Goal: Information Seeking & Learning: Learn about a topic

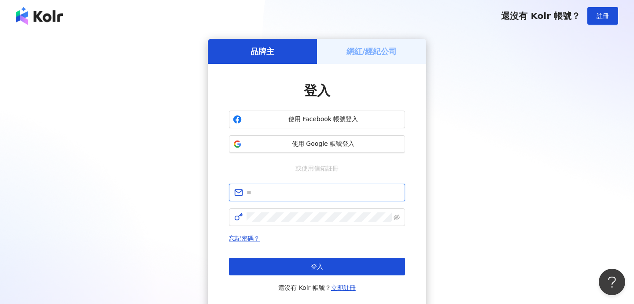
click at [329, 190] on input "text" at bounding box center [322, 192] width 153 height 10
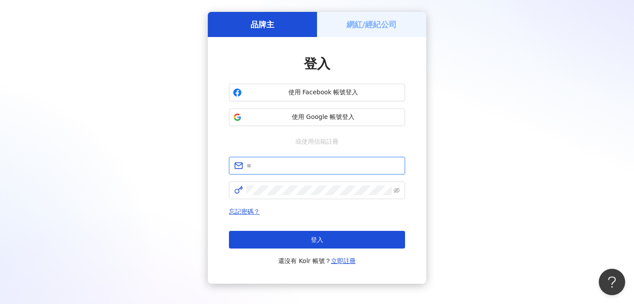
scroll to position [42, 0]
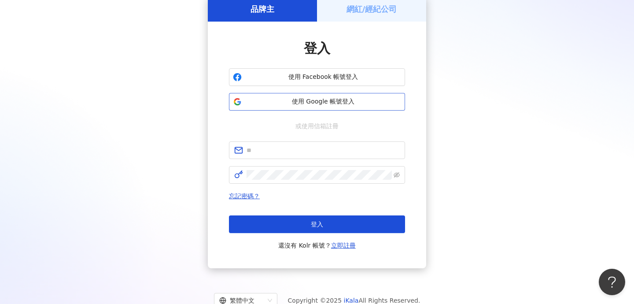
click at [376, 107] on button "使用 Google 帳號登入" at bounding box center [317, 102] width 176 height 18
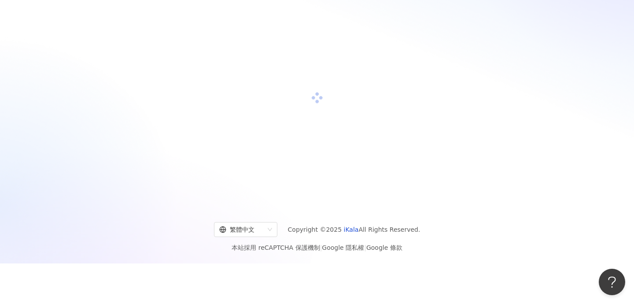
scroll to position [0, 0]
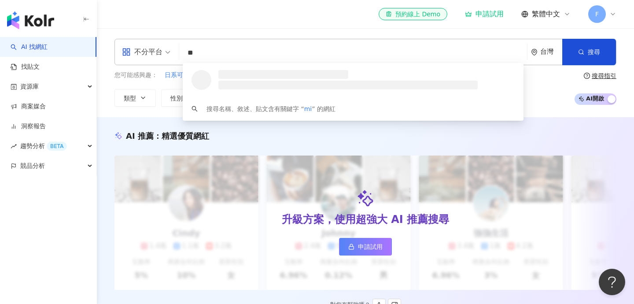
type input "*"
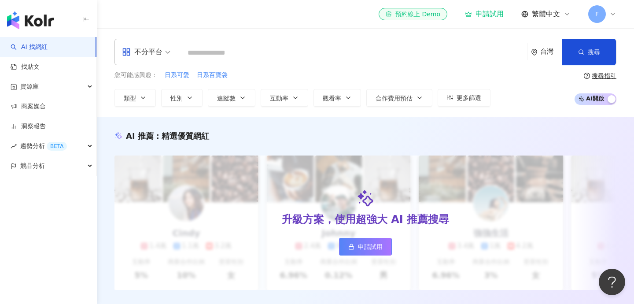
type input "*"
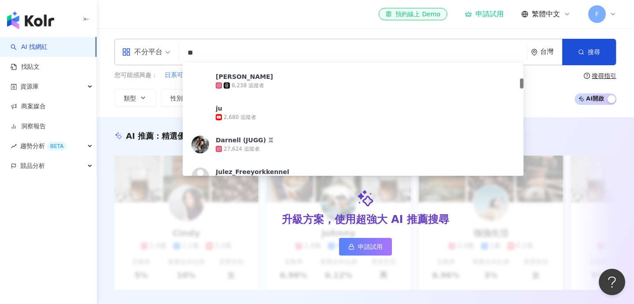
scroll to position [171, 0]
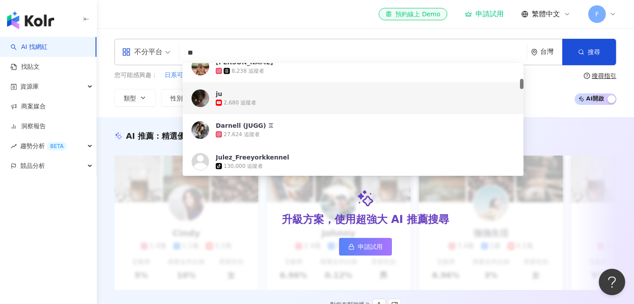
type input "**"
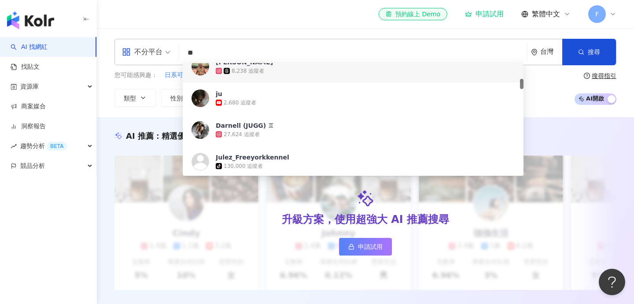
drag, startPoint x: 200, startPoint y: 54, endPoint x: 178, endPoint y: 54, distance: 22.0
click at [178, 54] on div "不分平台 ** 台灣 搜尋 3224d465-fc63-4a0d-a94e-f2e1e28ed04a 48f22f7a-ece7-44e6-b995-1fe2…" at bounding box center [365, 52] width 502 height 26
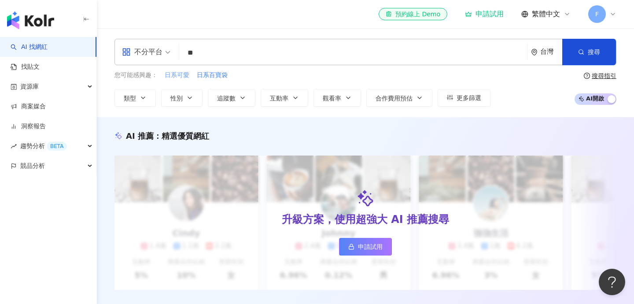
type input "**"
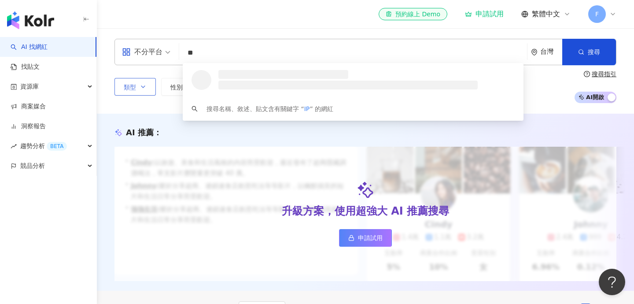
click at [142, 90] on button "類型" at bounding box center [134, 87] width 41 height 18
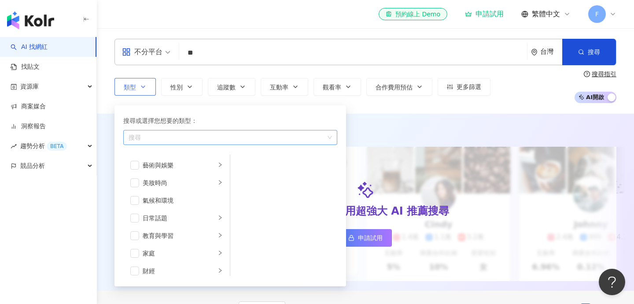
click at [171, 137] on div "button" at bounding box center [225, 137] width 201 height 7
type input "*"
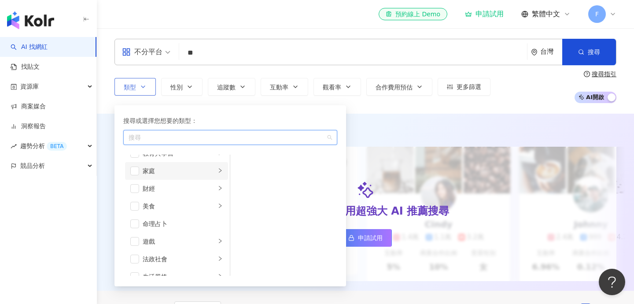
scroll to position [83, 0]
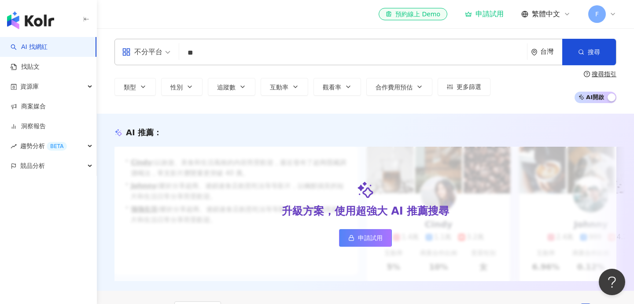
click at [259, 29] on div "不分平台 ** 台灣 搜尋 loading 搜尋名稱、敘述、貼文含有關鍵字 “ IP ” 的網紅 類型 搜尋或選擇您想要的類型： 搜尋 科技 / A I & …" at bounding box center [365, 70] width 537 height 85
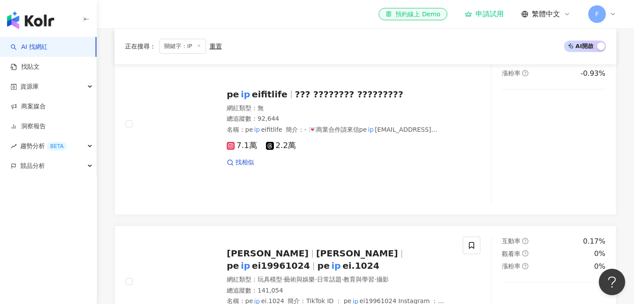
scroll to position [294, 0]
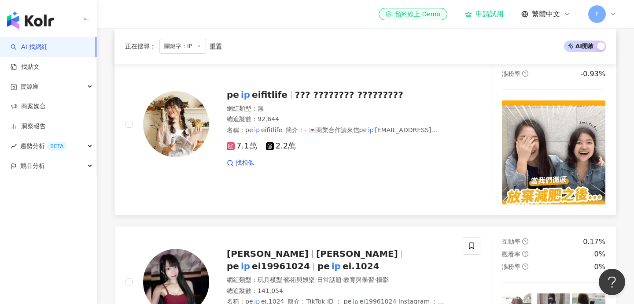
click at [271, 121] on div "總追蹤數 ： 92,644" at bounding box center [339, 119] width 225 height 9
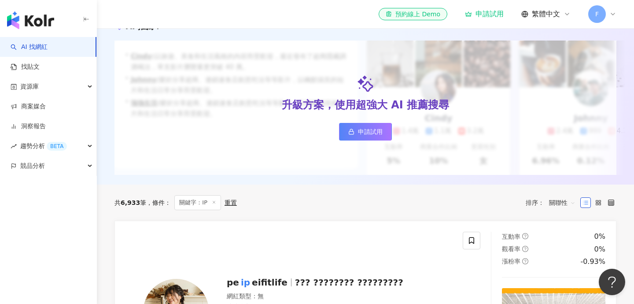
scroll to position [0, 0]
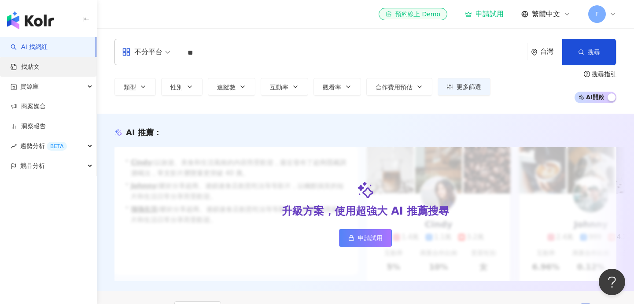
click at [40, 71] on link "找貼文" at bounding box center [25, 66] width 29 height 9
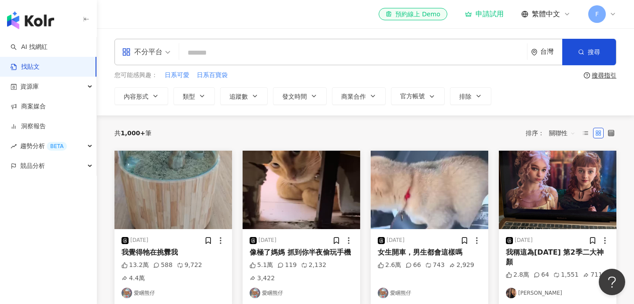
click at [214, 51] on input "search" at bounding box center [353, 52] width 341 height 19
type input "**"
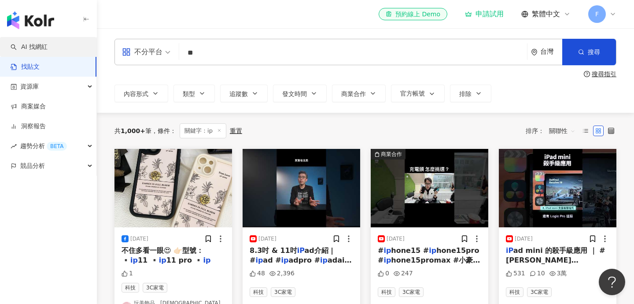
click at [48, 48] on link "AI 找網紅" at bounding box center [29, 47] width 37 height 9
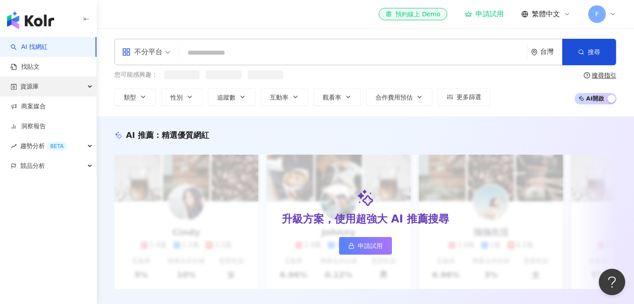
click at [73, 86] on div "資源庫" at bounding box center [48, 87] width 96 height 20
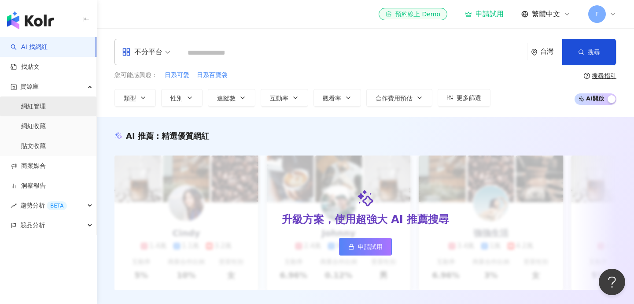
click at [46, 106] on link "網紅管理" at bounding box center [33, 106] width 25 height 9
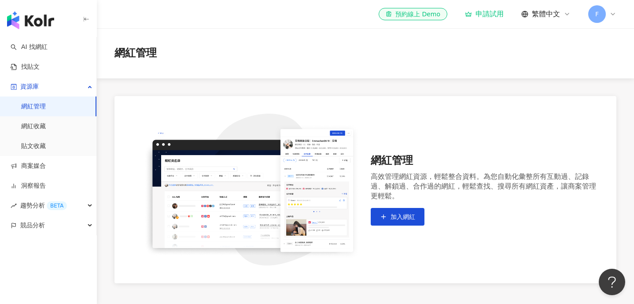
scroll to position [77, 0]
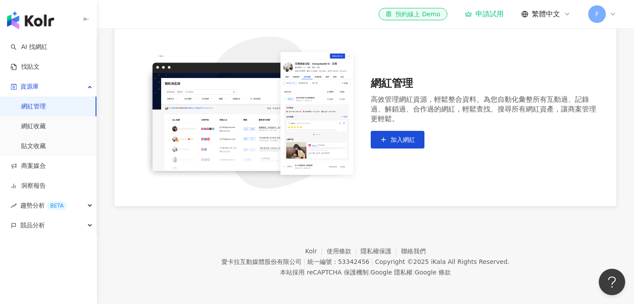
click at [46, 111] on link "網紅管理" at bounding box center [33, 106] width 25 height 9
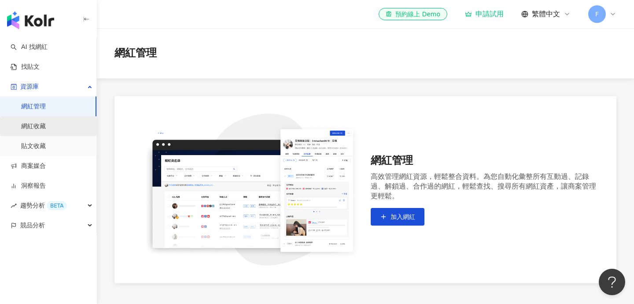
click at [46, 127] on link "網紅收藏" at bounding box center [33, 126] width 25 height 9
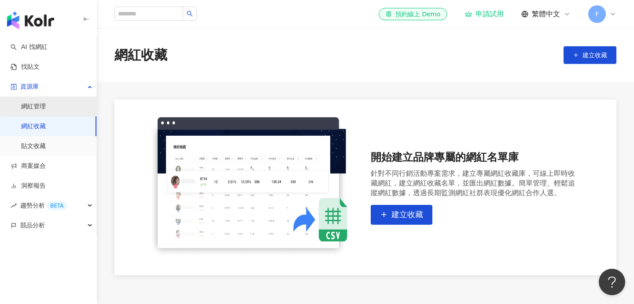
click at [46, 110] on link "網紅管理" at bounding box center [33, 106] width 25 height 9
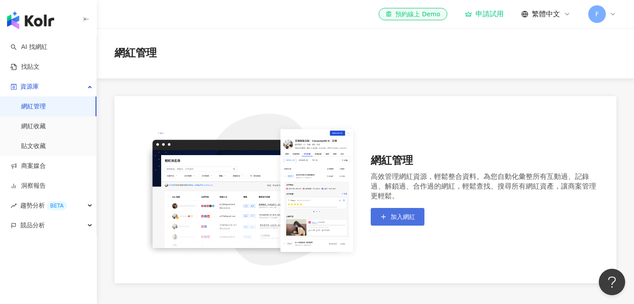
click at [406, 216] on span "加入網紅" at bounding box center [402, 216] width 25 height 7
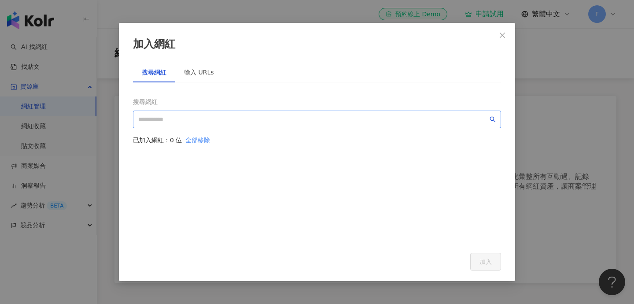
click at [382, 111] on span at bounding box center [317, 119] width 368 height 18
paste input "*******"
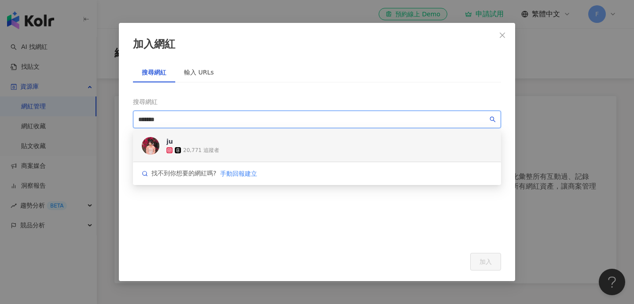
click at [219, 140] on div "ju 20,771 追蹤者" at bounding box center [317, 146] width 368 height 32
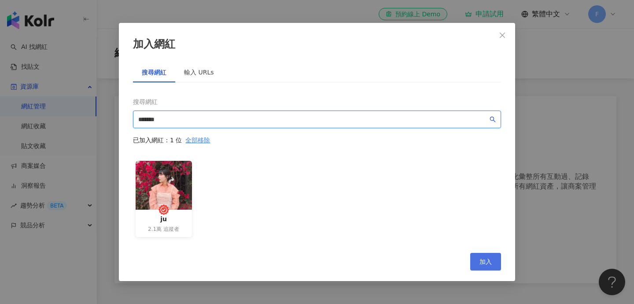
type input "*******"
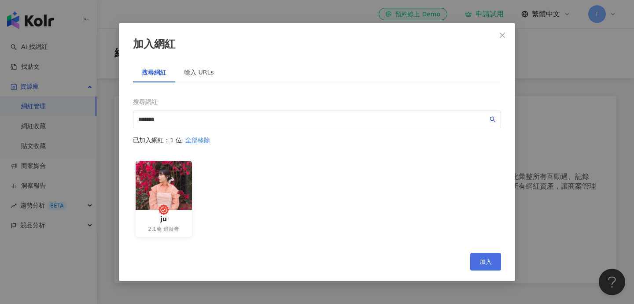
click at [485, 258] on span "加入" at bounding box center [485, 261] width 12 height 7
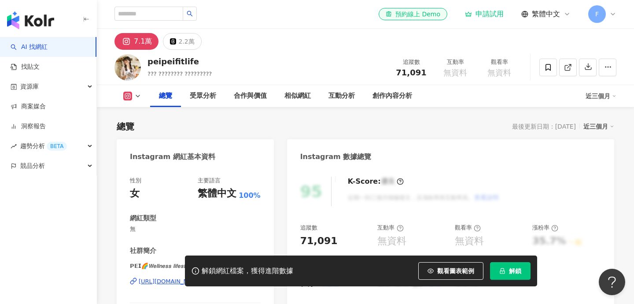
scroll to position [114, 0]
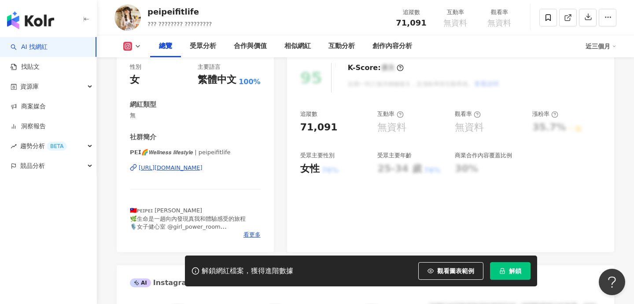
click at [202, 168] on div "https://www.instagram.com/peipeifitlife/" at bounding box center [171, 168] width 64 height 8
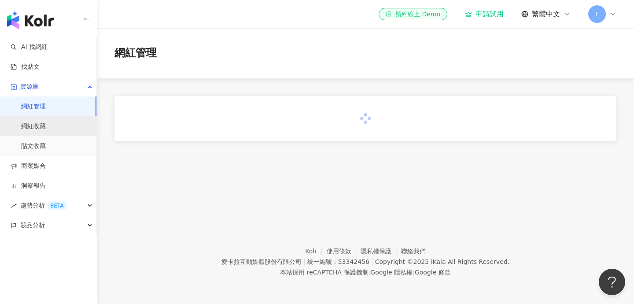
click at [39, 122] on link "網紅收藏" at bounding box center [33, 126] width 25 height 9
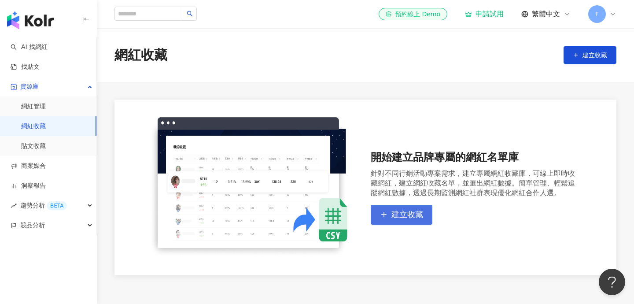
click at [415, 211] on span "建立收藏" at bounding box center [407, 214] width 32 height 10
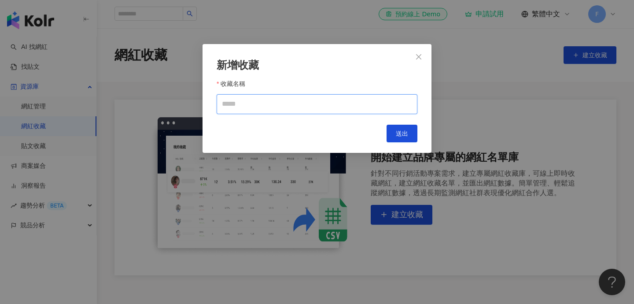
click at [368, 101] on input "收藏名稱" at bounding box center [317, 104] width 201 height 20
type input "**********"
click at [403, 136] on span "送出" at bounding box center [402, 133] width 12 height 7
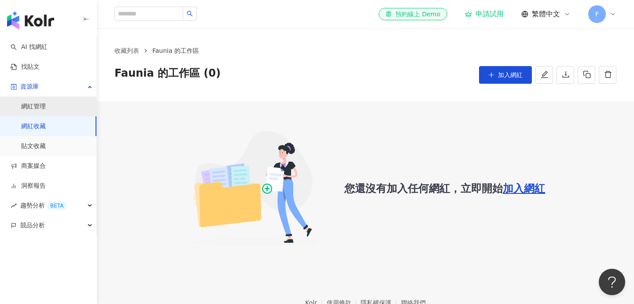
click at [46, 102] on link "網紅管理" at bounding box center [33, 106] width 25 height 9
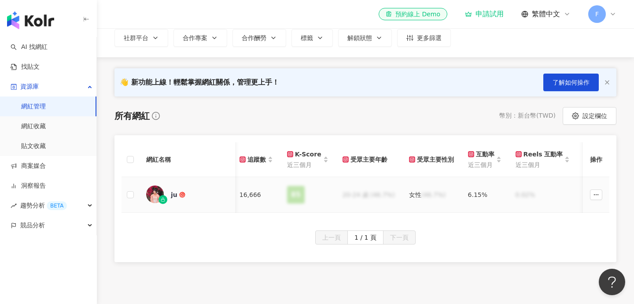
scroll to position [0, 151]
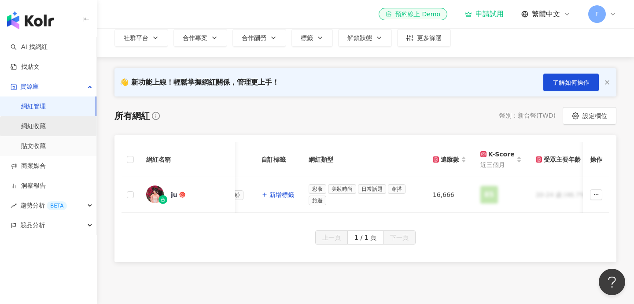
click at [46, 123] on link "網紅收藏" at bounding box center [33, 126] width 25 height 9
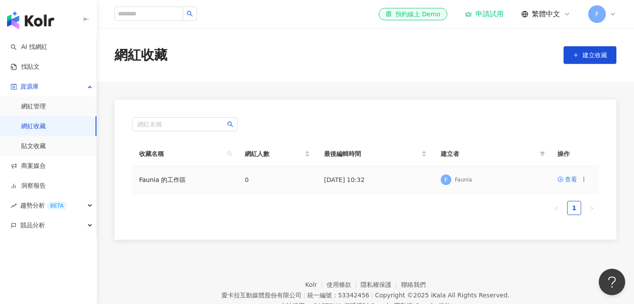
click at [582, 180] on icon at bounding box center [583, 179] width 6 height 6
click at [563, 253] on div "刪除收藏" at bounding box center [561, 253] width 37 height 10
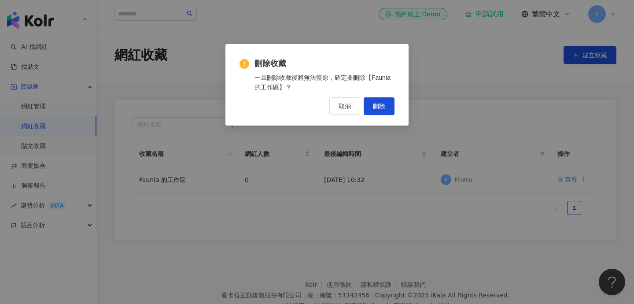
click at [438, 172] on div "刪除收藏 一旦刪除收藏後將無法復原，確定要刪除【Faunia 的工作區】？ 取消 刪除" at bounding box center [317, 152] width 634 height 304
click at [444, 190] on div "刪除收藏 一旦刪除收藏後將無法復原，確定要刪除【Faunia 的工作區】？ 取消 刪除" at bounding box center [317, 152] width 634 height 304
click at [345, 104] on span "取消" at bounding box center [344, 106] width 12 height 7
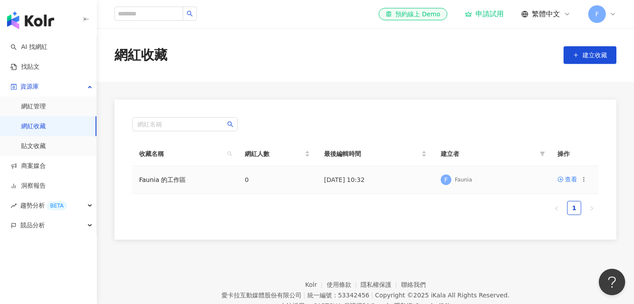
click at [363, 179] on td "2025/9/12 10:32" at bounding box center [375, 180] width 117 height 28
click at [460, 178] on div "Faunia" at bounding box center [463, 179] width 17 height 7
click at [572, 182] on div "查看" at bounding box center [571, 179] width 12 height 10
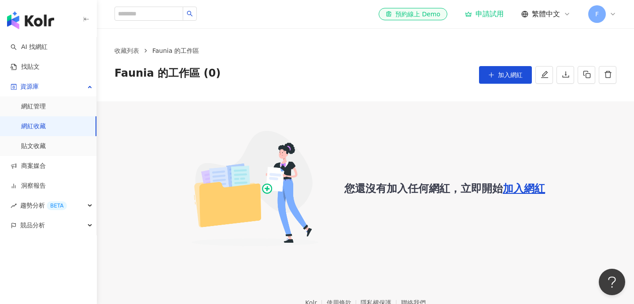
click at [46, 122] on link "網紅收藏" at bounding box center [33, 126] width 25 height 9
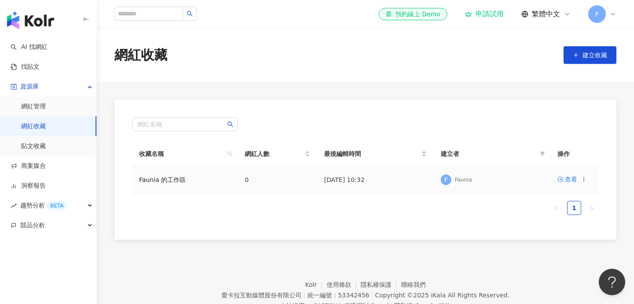
click at [582, 175] on div at bounding box center [583, 179] width 6 height 10
click at [584, 183] on div at bounding box center [583, 179] width 6 height 10
click at [582, 179] on icon at bounding box center [583, 179] width 6 height 6
click at [564, 246] on li "刪除收藏" at bounding box center [556, 252] width 58 height 19
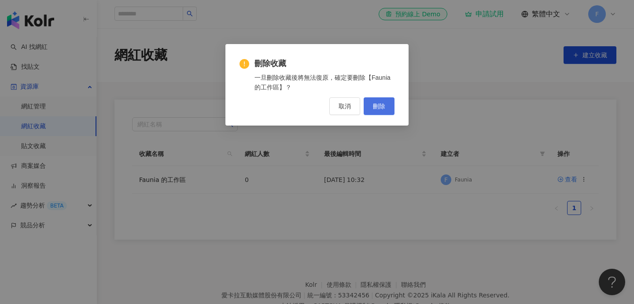
click at [383, 103] on span "刪除" at bounding box center [379, 106] width 12 height 7
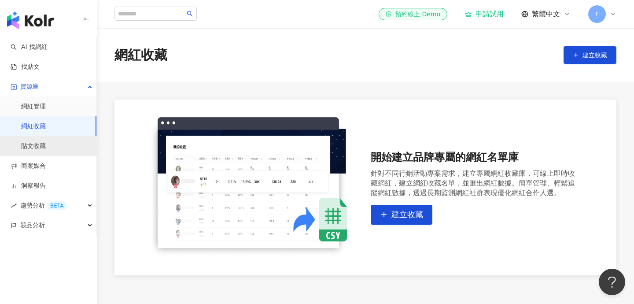
click at [46, 143] on link "貼文收藏" at bounding box center [33, 146] width 25 height 9
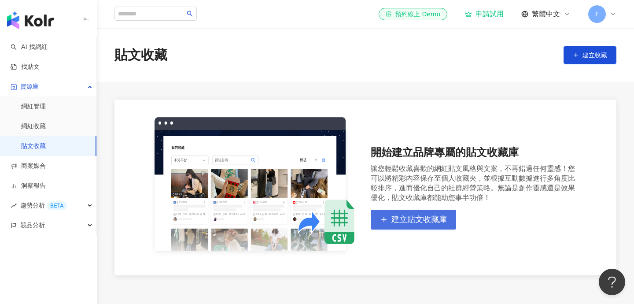
click at [400, 212] on button "建立貼文收藏庫" at bounding box center [413, 219] width 85 height 20
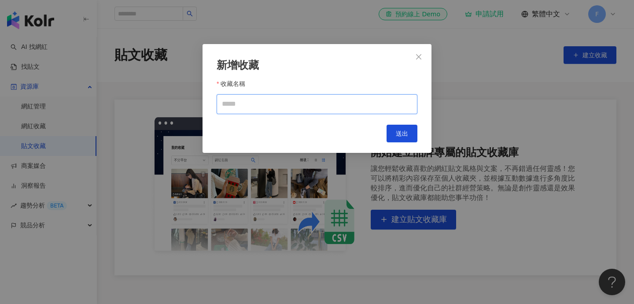
click at [266, 107] on input "收藏名稱" at bounding box center [317, 104] width 201 height 20
paste input "**********"
click at [309, 104] on input "**********" at bounding box center [317, 104] width 201 height 20
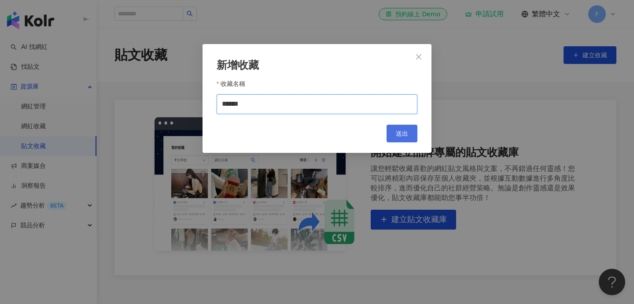
type input "******"
click at [408, 130] on button "送出" at bounding box center [401, 134] width 31 height 18
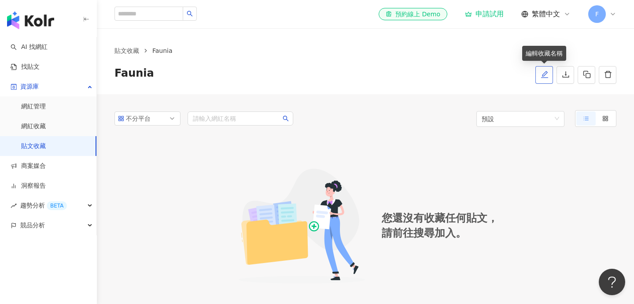
click at [539, 73] on button "button" at bounding box center [544, 75] width 18 height 18
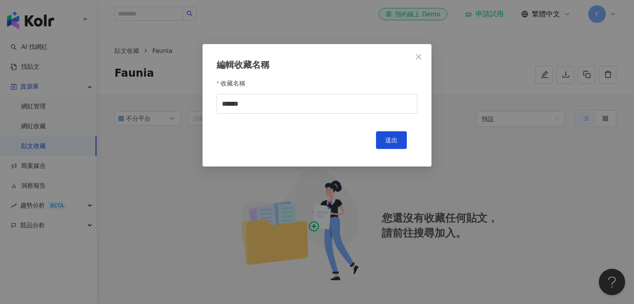
click at [528, 73] on div "編輯收藏名稱 收藏名稱 ****** 送出" at bounding box center [317, 152] width 634 height 304
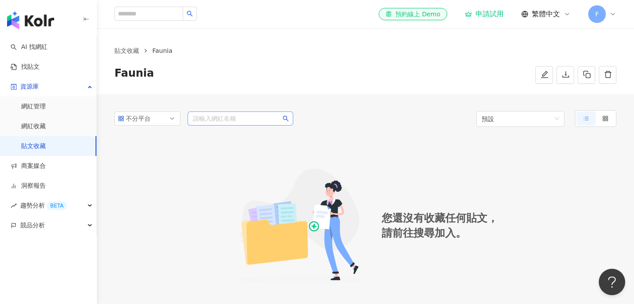
click at [235, 121] on input "search" at bounding box center [240, 118] width 95 height 13
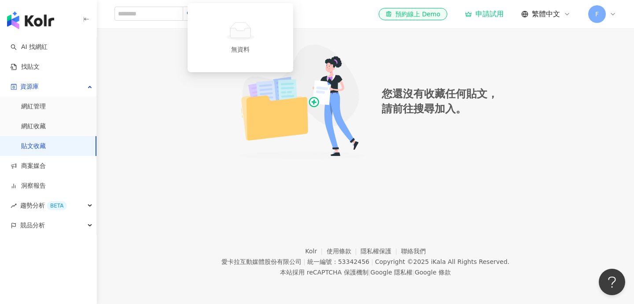
click at [343, 179] on div "您還沒有收藏任何貼文， 請前往搜尋加入。" at bounding box center [365, 101] width 502 height 177
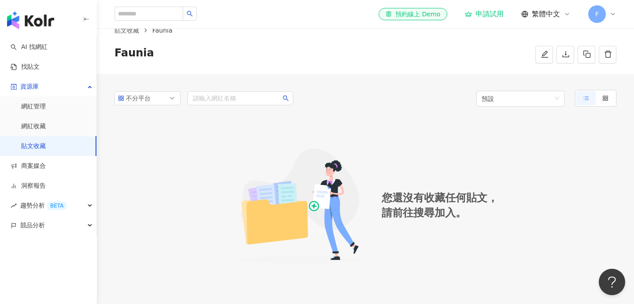
scroll to position [10, 0]
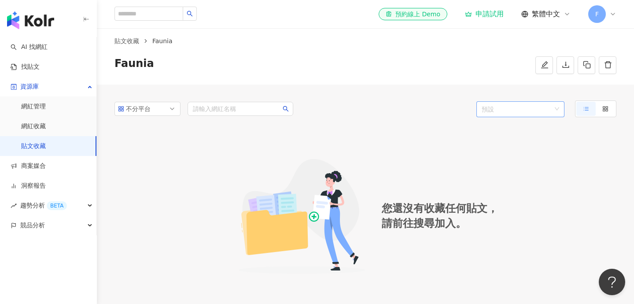
click at [527, 104] on span "預設" at bounding box center [519, 109] width 77 height 16
click at [524, 90] on div "不分平台 請輸入網紅名稱 預設 您還沒有收藏任何貼文， 請前往搜尋加入。" at bounding box center [365, 202] width 537 height 236
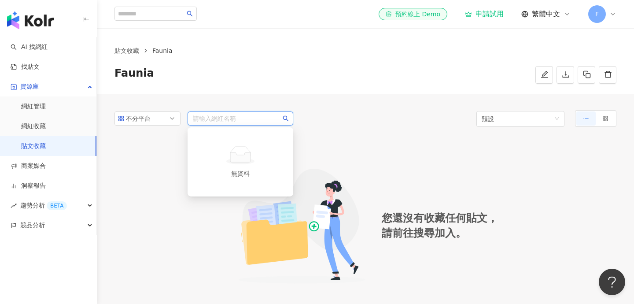
click at [223, 116] on input "search" at bounding box center [240, 118] width 95 height 13
click at [215, 108] on div "不分平台 請輸入網紅名稱 預設 您還沒有收藏任何貼文， 請前往搜尋加入。" at bounding box center [365, 212] width 537 height 236
click at [215, 113] on input "search" at bounding box center [240, 118] width 95 height 13
paste input "*******"
type input "*******"
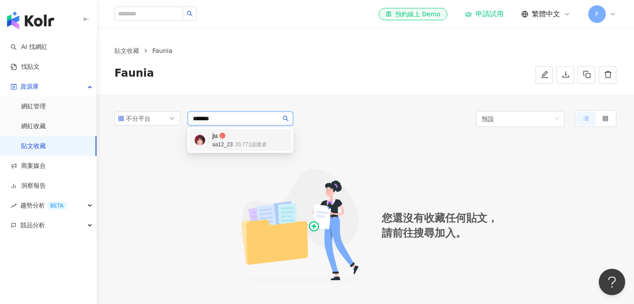
click at [231, 131] on span "ju" at bounding box center [240, 135] width 57 height 9
click at [253, 119] on span "ju" at bounding box center [238, 118] width 57 height 9
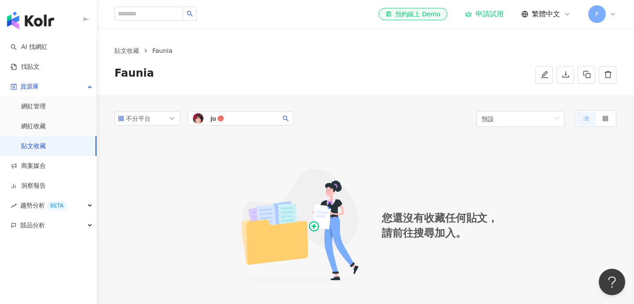
click at [288, 117] on icon "search" at bounding box center [286, 118] width 6 height 6
click at [285, 117] on icon "search" at bounding box center [286, 118] width 6 height 6
click at [551, 117] on span "預設" at bounding box center [519, 119] width 77 height 16
click at [608, 75] on icon "delete" at bounding box center [608, 74] width 8 height 8
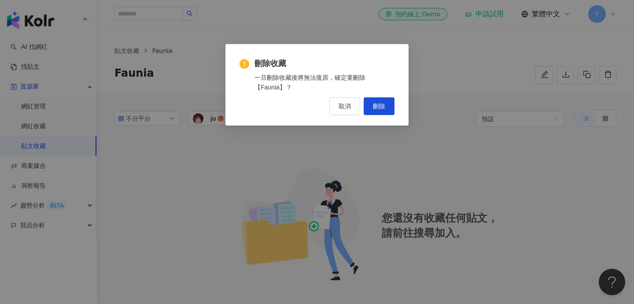
click at [385, 95] on div "刪除收藏 一旦刪除收藏後將無法復原，確定要刪除【Faunia】？ 取消 刪除" at bounding box center [316, 86] width 155 height 57
click at [380, 102] on button "刪除" at bounding box center [379, 106] width 31 height 18
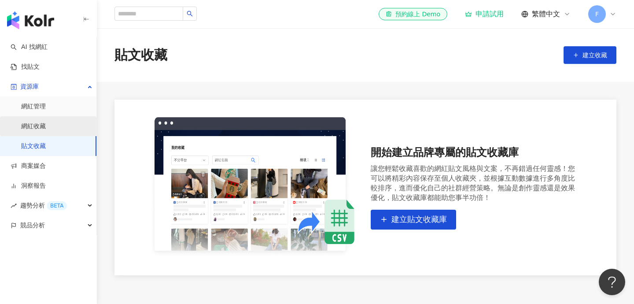
click at [46, 122] on link "網紅收藏" at bounding box center [33, 126] width 25 height 9
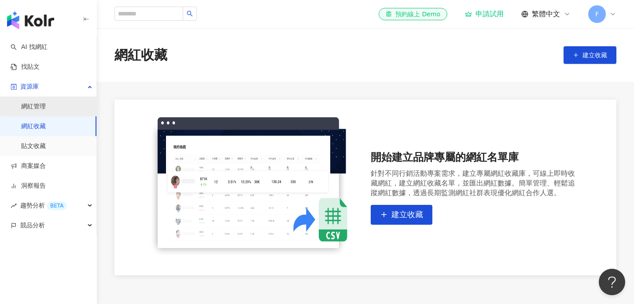
click at [46, 103] on link "網紅管理" at bounding box center [33, 106] width 25 height 9
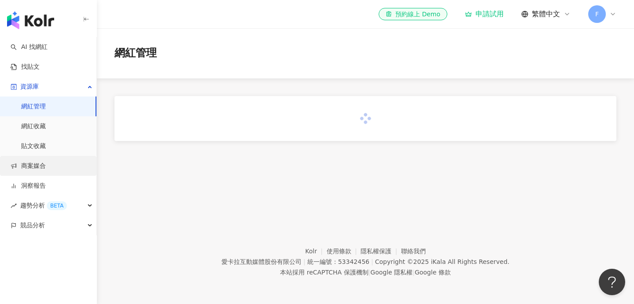
click at [46, 169] on link "商案媒合" at bounding box center [28, 166] width 35 height 9
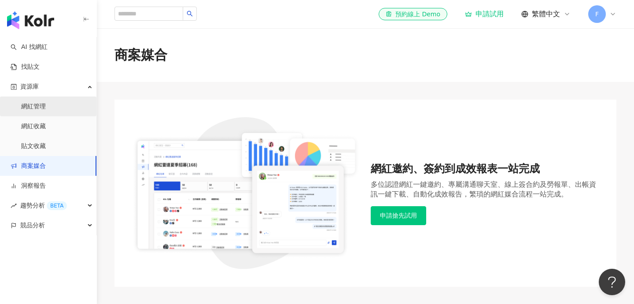
click at [46, 104] on link "網紅管理" at bounding box center [33, 106] width 25 height 9
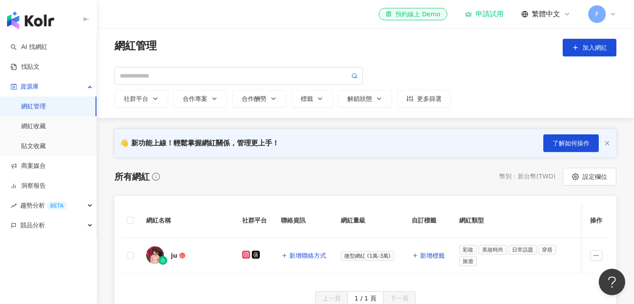
scroll to position [117, 0]
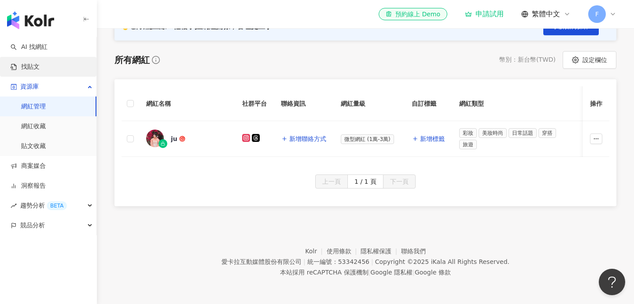
click at [40, 63] on link "找貼文" at bounding box center [25, 66] width 29 height 9
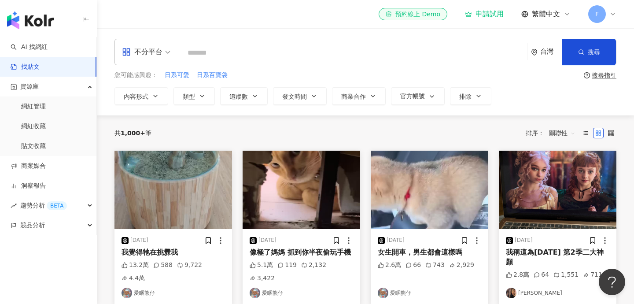
click at [267, 45] on input "search" at bounding box center [353, 52] width 341 height 19
type input "*****"
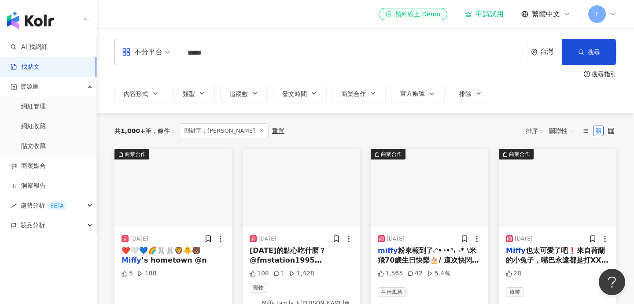
click at [160, 52] on div "不分平台" at bounding box center [142, 52] width 40 height 14
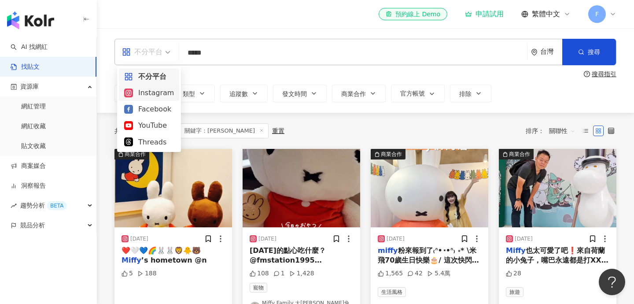
click at [158, 92] on div "Instagram" at bounding box center [149, 92] width 50 height 11
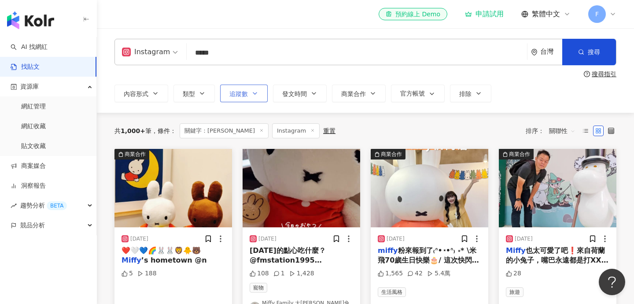
click at [242, 96] on span "追蹤數" at bounding box center [238, 93] width 18 height 7
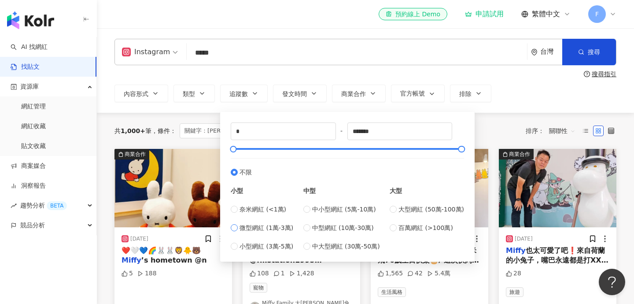
click at [277, 230] on span "微型網紅 (1萬-3萬)" at bounding box center [266, 228] width 54 height 10
type input "*****"
click at [271, 210] on span "奈米網紅 (<1萬)" at bounding box center [262, 209] width 47 height 10
type input "*"
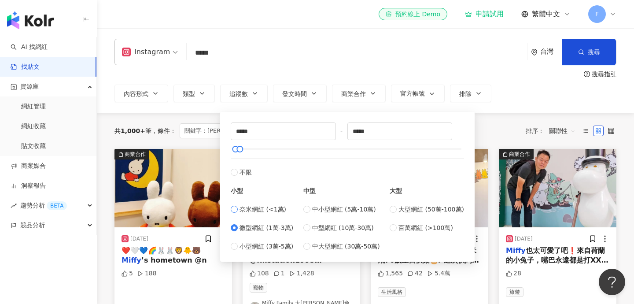
type input "****"
click at [275, 224] on span "微型網紅 (1萬-3萬)" at bounding box center [266, 228] width 54 height 10
type input "*****"
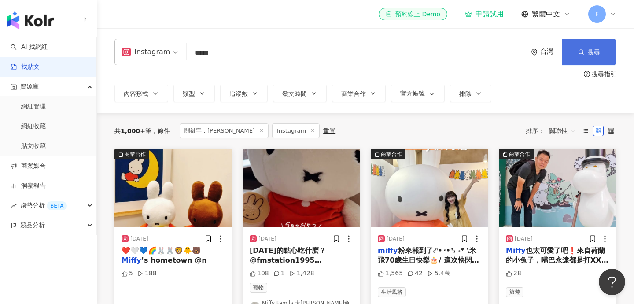
click at [591, 48] on span "搜尋" at bounding box center [594, 51] width 12 height 7
click at [582, 50] on icon "button" at bounding box center [581, 52] width 6 height 6
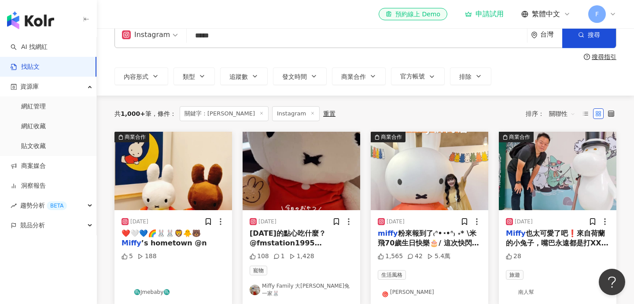
scroll to position [20, 0]
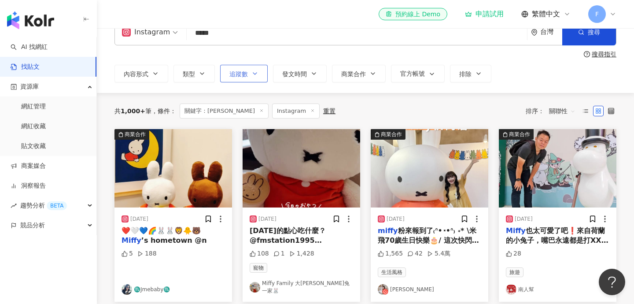
click at [251, 74] on icon "button" at bounding box center [254, 73] width 7 height 7
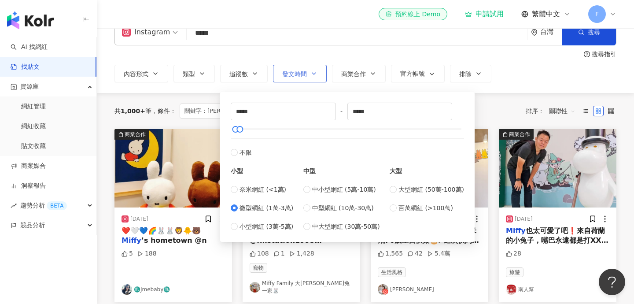
click at [293, 74] on span "發文時間" at bounding box center [294, 73] width 25 height 7
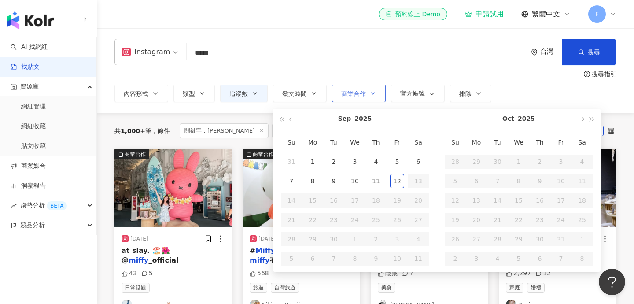
click at [357, 95] on span "商業合作" at bounding box center [353, 93] width 25 height 7
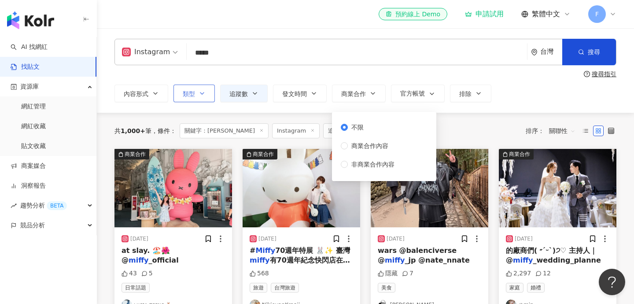
click at [194, 88] on button "類型" at bounding box center [193, 93] width 41 height 18
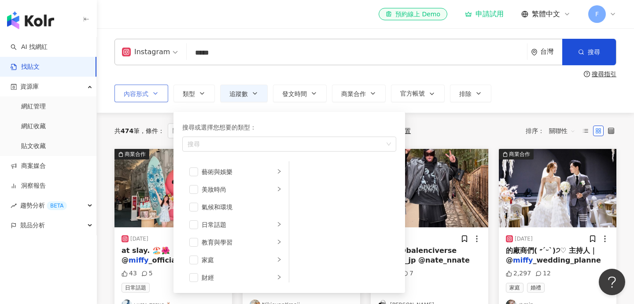
click at [152, 93] on icon "button" at bounding box center [155, 93] width 7 height 7
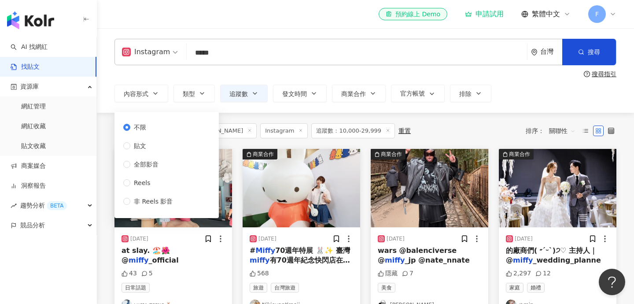
click at [190, 79] on div "Instagram ***** 台灣 搜尋 搜尋指引 內容形式 類型 追蹤數 發文時間 Sep 2025 Su Mo Tu We Th Fr Sa 31 1 …" at bounding box center [365, 70] width 537 height 63
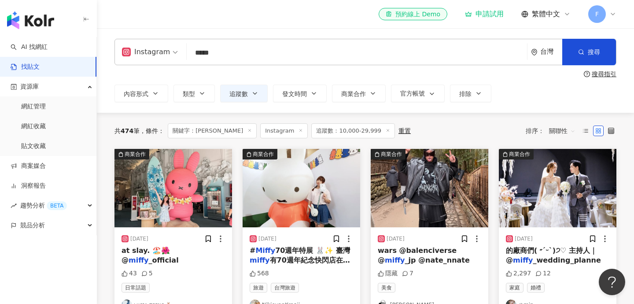
click at [277, 50] on input "*****" at bounding box center [356, 52] width 333 height 19
type input "*"
type input "**"
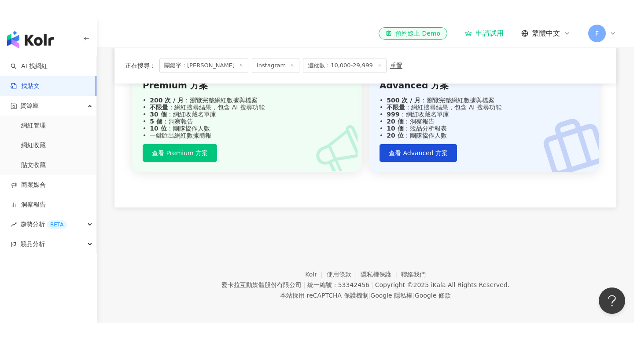
scroll to position [333, 0]
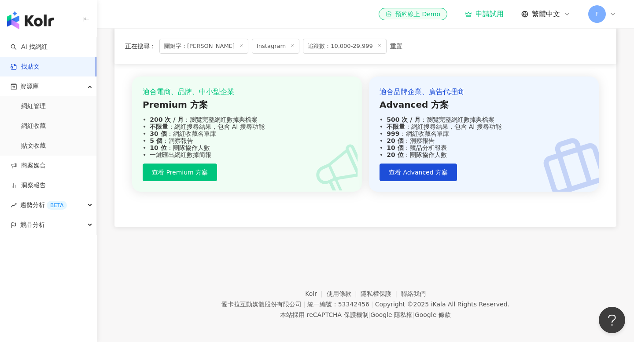
click at [185, 47] on span "關鍵字：米飛" at bounding box center [203, 46] width 89 height 15
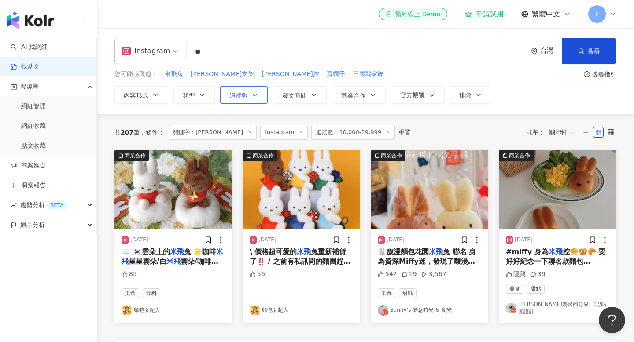
scroll to position [0, 0]
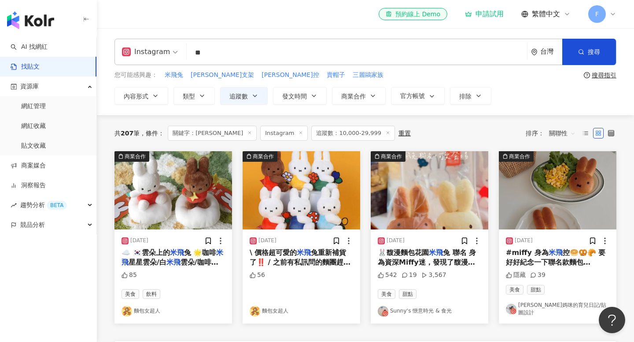
click at [260, 134] on span "Instagram" at bounding box center [284, 133] width 48 height 15
click at [311, 129] on span "追蹤數：10,000-29,999" at bounding box center [353, 133] width 84 height 15
click at [330, 136] on span "追蹤數：10,000-29,999" at bounding box center [353, 133] width 84 height 15
click at [253, 93] on icon "button" at bounding box center [254, 95] width 7 height 7
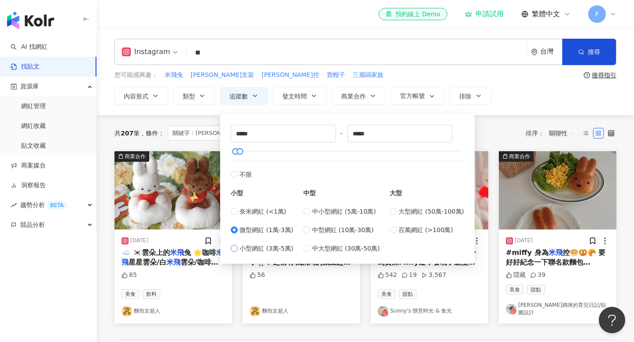
click at [266, 247] on span "小型網紅 (3萬-5萬)" at bounding box center [266, 249] width 54 height 10
type input "*****"
click at [579, 56] on button "搜尋" at bounding box center [589, 52] width 54 height 26
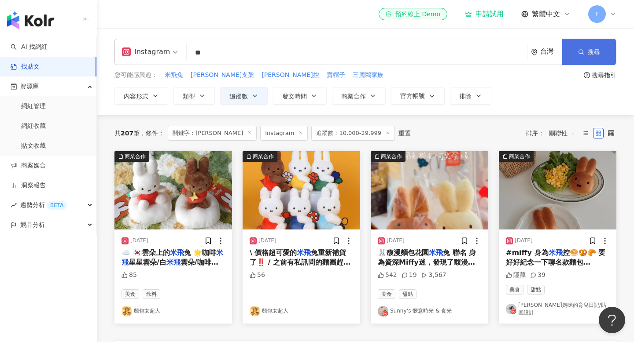
click at [592, 44] on button "搜尋" at bounding box center [589, 52] width 54 height 26
click at [308, 92] on button "發文時間" at bounding box center [300, 96] width 54 height 18
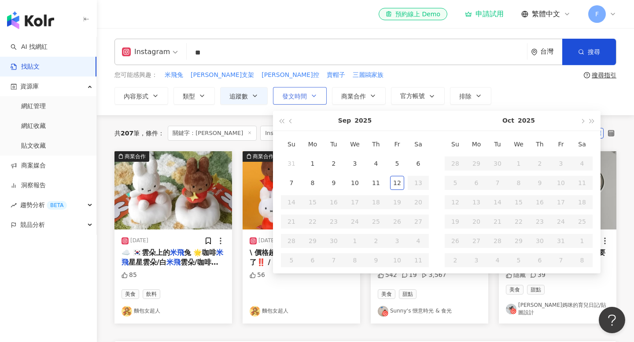
click at [308, 92] on button "發文時間" at bounding box center [300, 96] width 54 height 18
click at [433, 75] on div "您可能感興趣： 米飛兔 米菲沙發支架 米奇控 賣帽子 三麗鷗家族" at bounding box center [347, 75] width 466 height 10
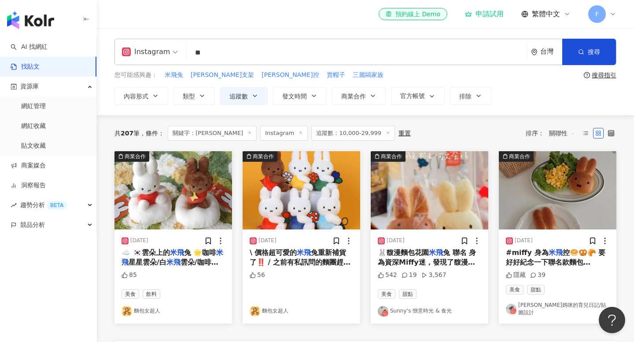
click at [386, 131] on icon at bounding box center [388, 133] width 4 height 4
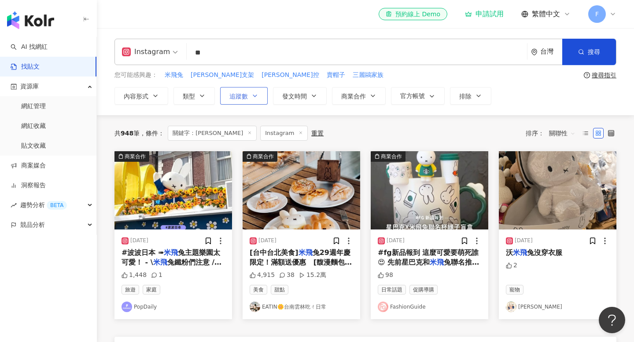
click at [239, 97] on span "追蹤數" at bounding box center [238, 96] width 18 height 7
type input "*"
type input "*******"
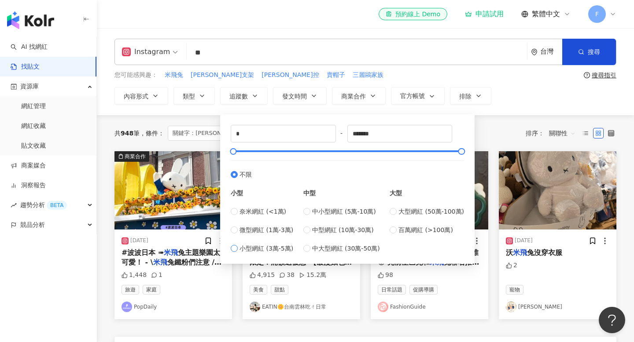
click at [282, 248] on span "小型網紅 (3萬-5萬)" at bounding box center [266, 249] width 54 height 10
type input "*****"
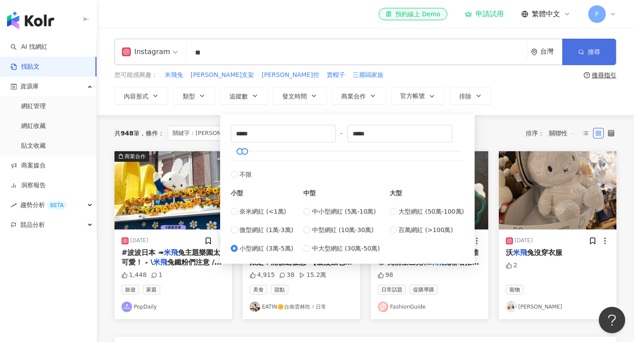
click at [578, 57] on button "搜尋" at bounding box center [589, 52] width 54 height 26
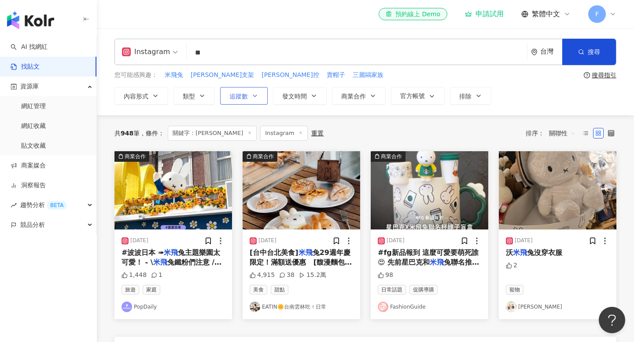
click at [248, 98] on button "追蹤數" at bounding box center [244, 96] width 48 height 18
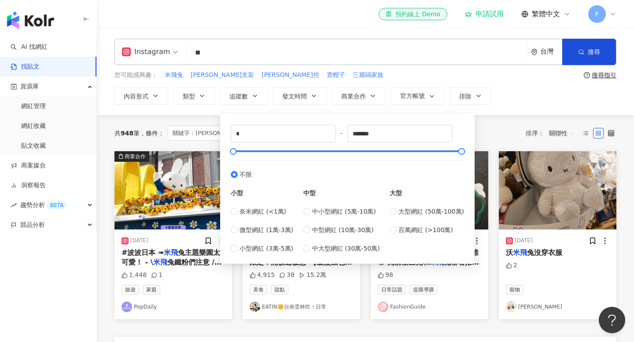
click at [255, 237] on div "奈米網紅 (<1萬) 微型網紅 (1萬-3萬) 小型網紅 (3萬-5萬)" at bounding box center [262, 230] width 62 height 47
click at [255, 250] on span "小型網紅 (3萬-5萬)" at bounding box center [266, 249] width 54 height 10
type input "*****"
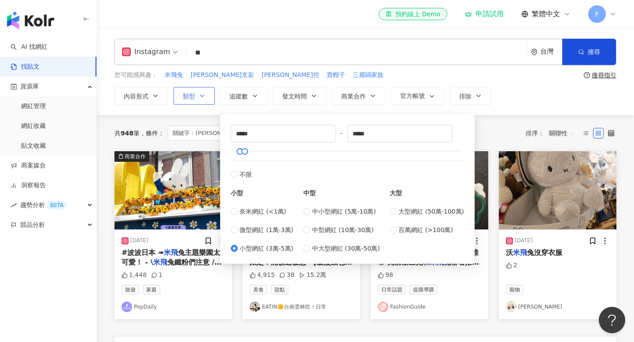
click at [205, 92] on button "類型" at bounding box center [193, 96] width 41 height 18
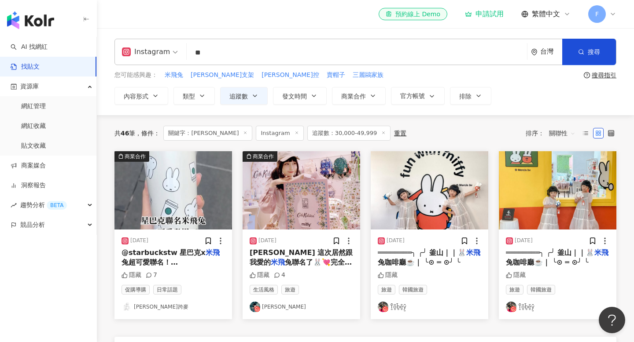
click at [316, 45] on input "**" at bounding box center [356, 52] width 333 height 19
click at [175, 73] on span "米飛兔" at bounding box center [174, 75] width 18 height 9
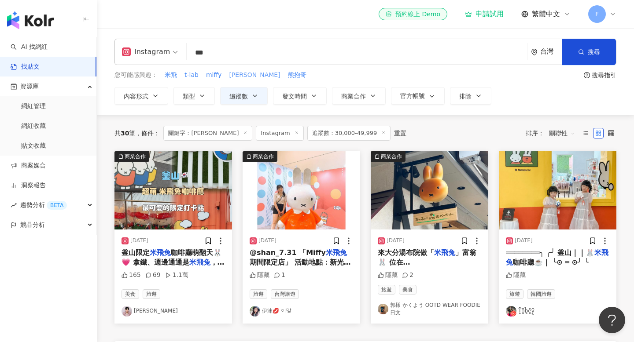
click at [238, 76] on span "米菲兔" at bounding box center [254, 75] width 51 height 9
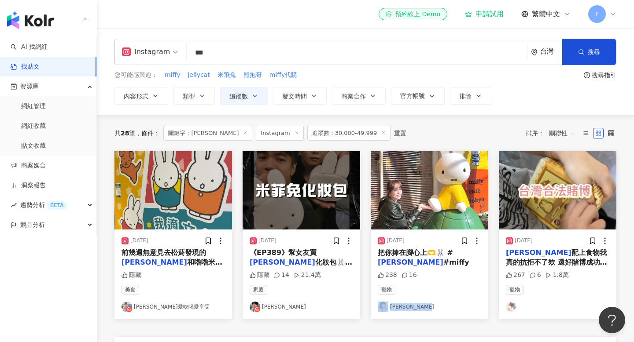
click at [163, 51] on div "Instagram" at bounding box center [146, 52] width 48 height 14
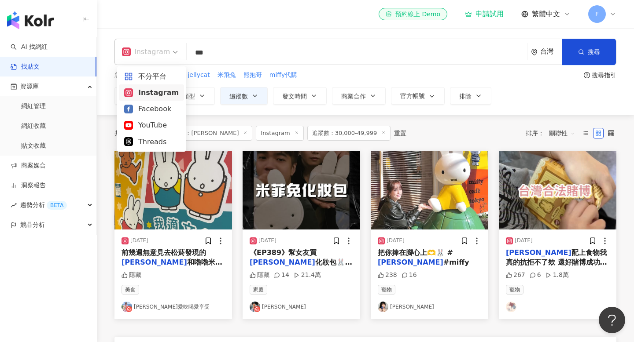
click at [219, 53] on input "***" at bounding box center [356, 52] width 333 height 19
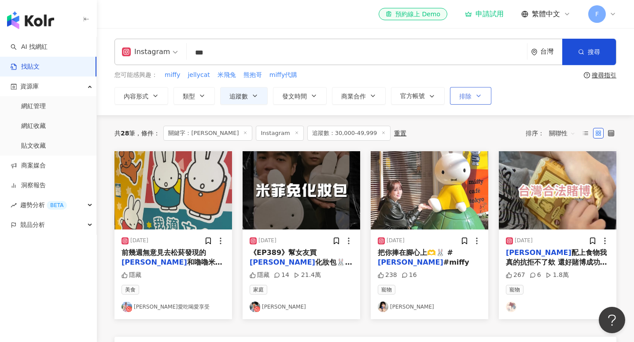
click at [478, 100] on button "排除" at bounding box center [470, 96] width 41 height 18
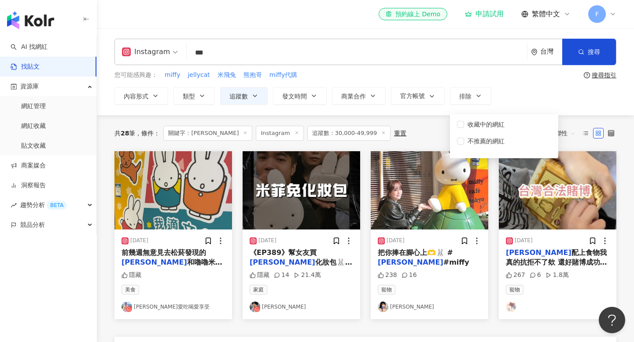
click at [511, 102] on div "內容形式 類型 追蹤數 發文時間 Sep 2025 Su Mo Tu We Th Fr Sa 31 1 2 3 4 5 6 7 8 9 10 11 12 13…" at bounding box center [365, 96] width 502 height 18
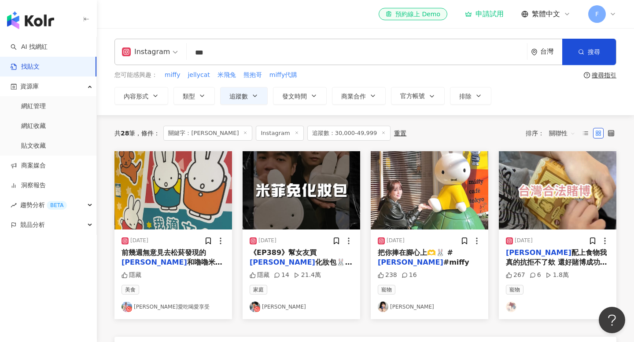
click at [203, 50] on input "***" at bounding box center [356, 52] width 333 height 19
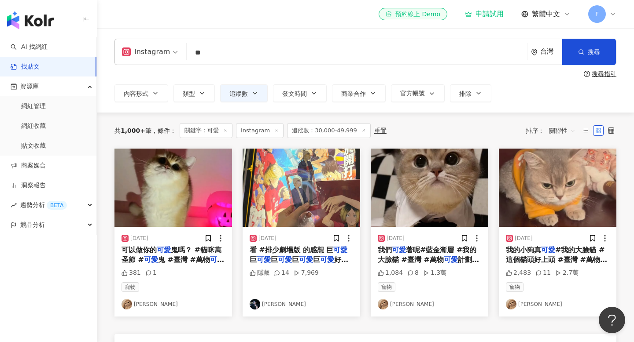
click at [255, 48] on input "**" at bounding box center [356, 52] width 333 height 19
type input "**"
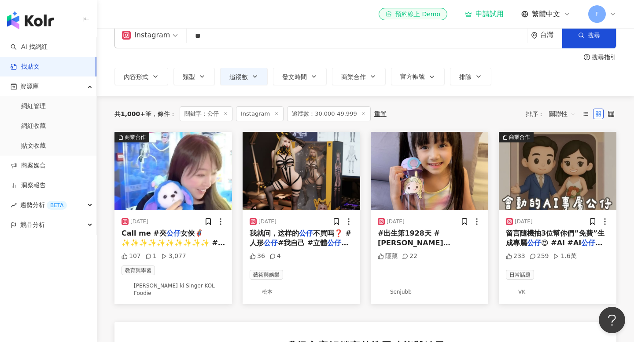
scroll to position [18, 0]
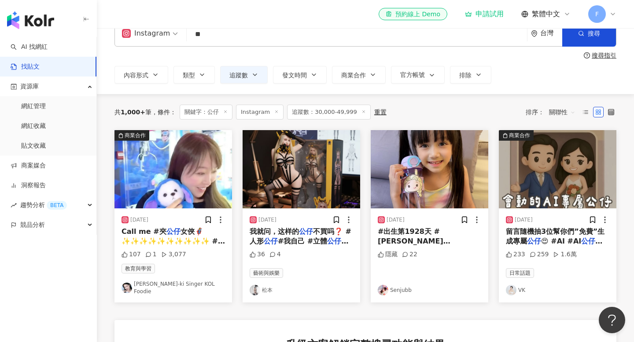
click at [323, 115] on span "追蹤數：30,000-49,999" at bounding box center [329, 112] width 84 height 15
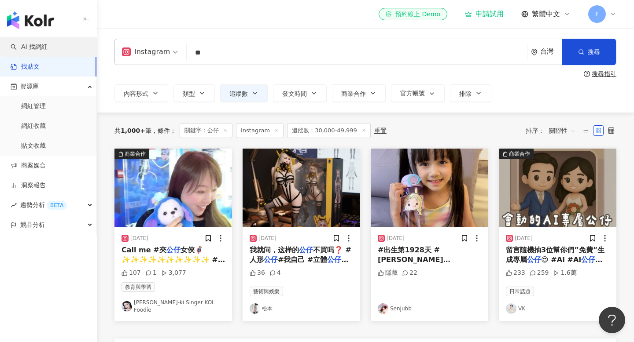
click at [48, 43] on link "AI 找網紅" at bounding box center [29, 47] width 37 height 9
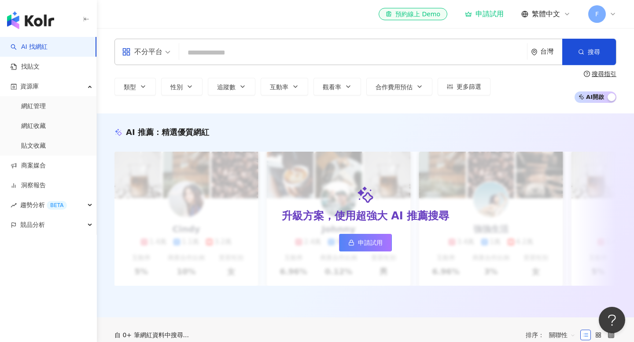
click at [261, 51] on input "search" at bounding box center [353, 52] width 341 height 17
type input "*******"
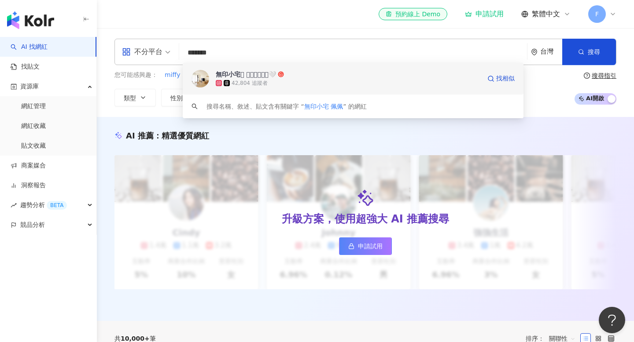
click at [259, 81] on div "42,804 追蹤者" at bounding box center [249, 83] width 36 height 7
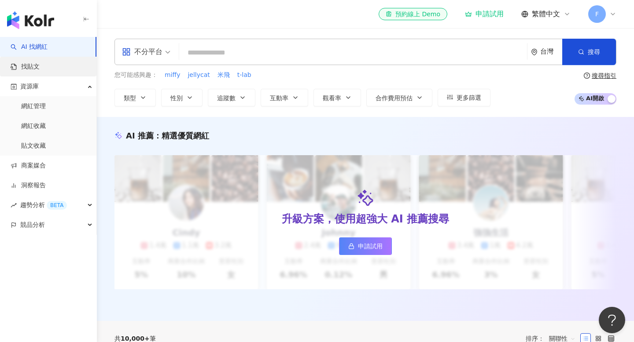
click at [40, 68] on link "找貼文" at bounding box center [25, 66] width 29 height 9
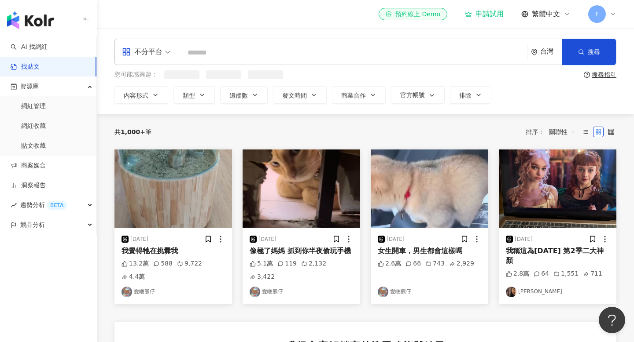
click at [223, 51] on input "search" at bounding box center [353, 52] width 341 height 19
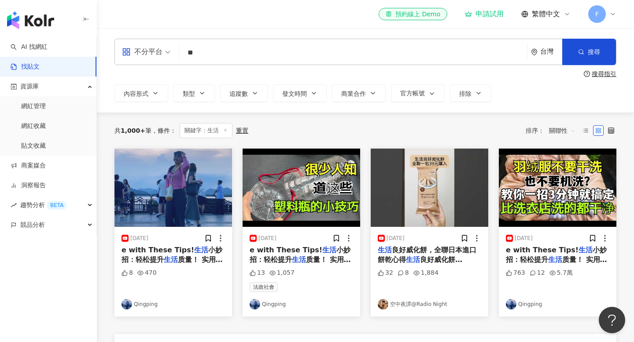
click at [248, 51] on input "**" at bounding box center [353, 52] width 341 height 19
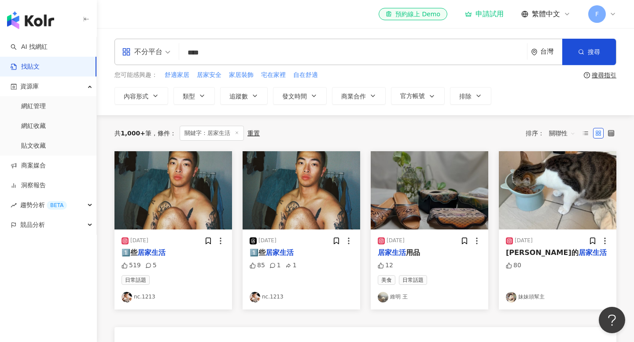
click at [248, 51] on input "****" at bounding box center [353, 52] width 341 height 19
drag, startPoint x: 202, startPoint y: 55, endPoint x: 185, endPoint y: 55, distance: 16.3
click at [185, 55] on input "****" at bounding box center [353, 52] width 341 height 19
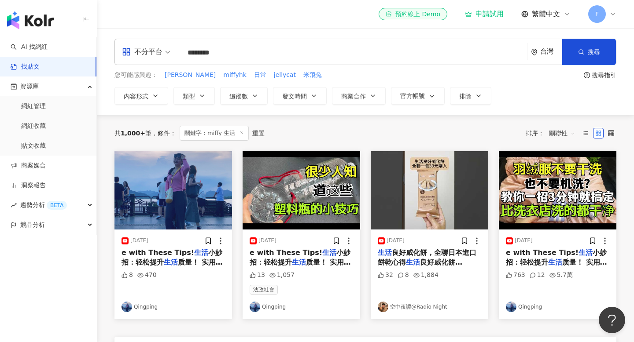
drag, startPoint x: 203, startPoint y: 50, endPoint x: 242, endPoint y: 50, distance: 38.7
click at [242, 50] on input "********" at bounding box center [353, 52] width 341 height 19
type input "*****"
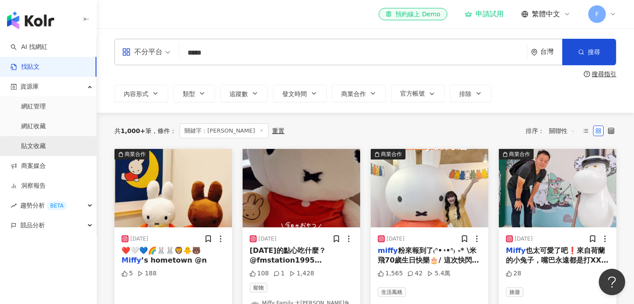
click at [46, 144] on link "貼文收藏" at bounding box center [33, 146] width 25 height 9
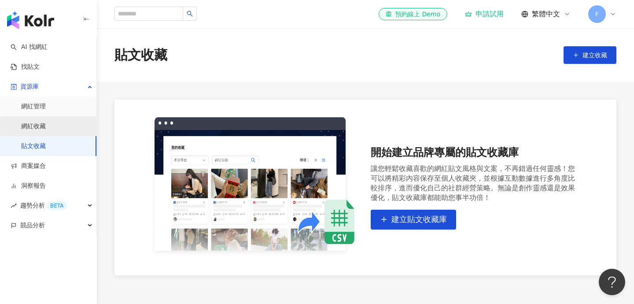
click at [46, 122] on link "網紅收藏" at bounding box center [33, 126] width 25 height 9
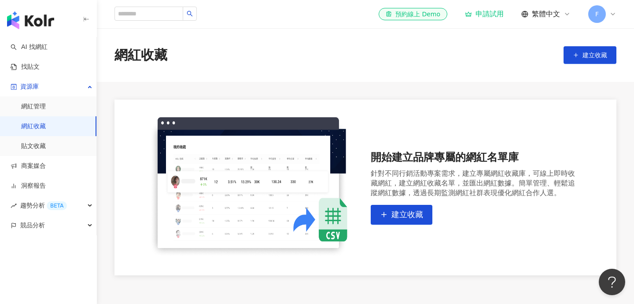
click at [46, 122] on link "網紅收藏" at bounding box center [33, 126] width 25 height 9
click at [46, 106] on link "網紅管理" at bounding box center [33, 106] width 25 height 9
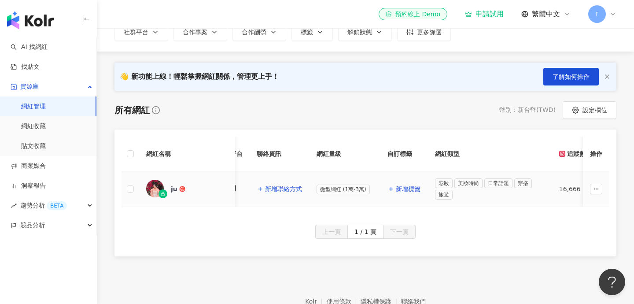
scroll to position [0, 44]
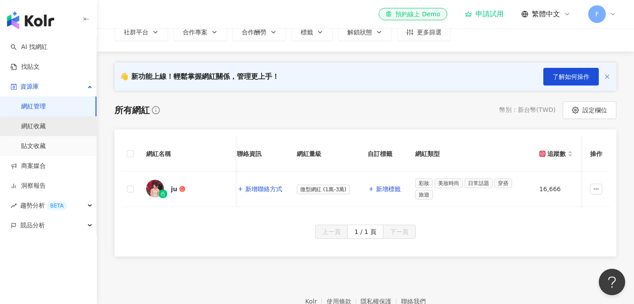
click at [46, 125] on link "網紅收藏" at bounding box center [33, 126] width 25 height 9
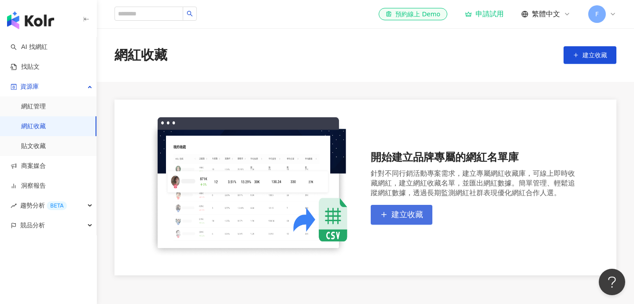
click at [393, 215] on span "建立收藏" at bounding box center [407, 214] width 32 height 10
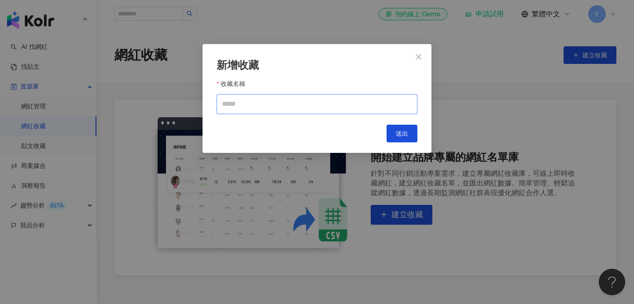
click at [359, 108] on input "收藏名稱" at bounding box center [317, 104] width 201 height 20
type input "*"
type input "**"
click at [424, 53] on button "Close" at bounding box center [419, 57] width 18 height 18
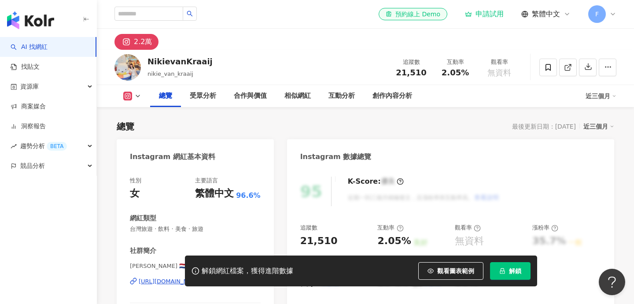
scroll to position [120, 0]
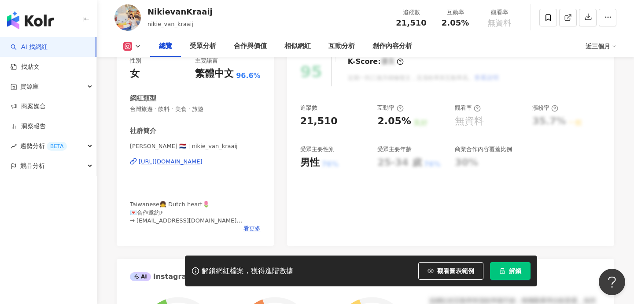
click at [202, 160] on div "https://www.instagram.com/nikie_van_kraaij/" at bounding box center [171, 162] width 64 height 8
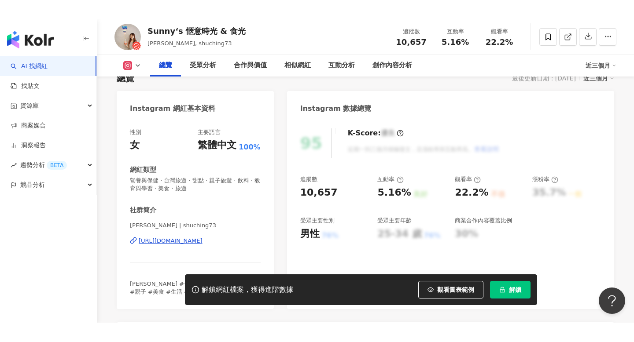
scroll to position [117, 0]
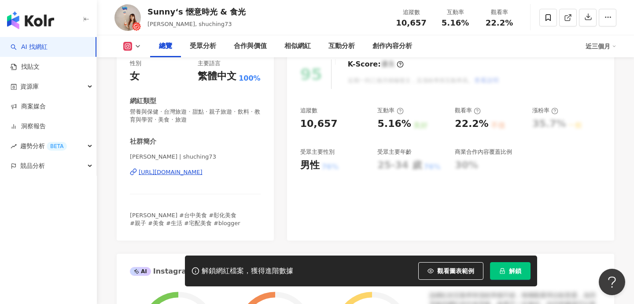
click at [202, 171] on div "[URL][DOMAIN_NAME]" at bounding box center [171, 172] width 64 height 8
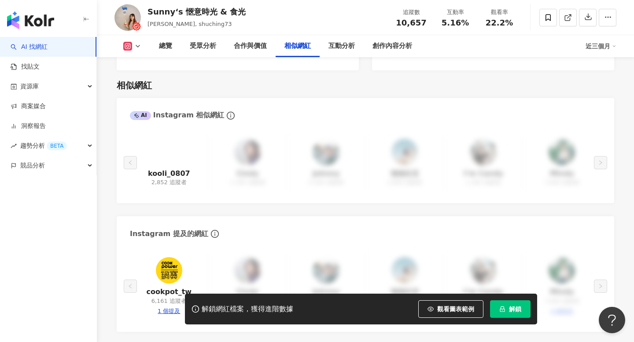
scroll to position [1416, 0]
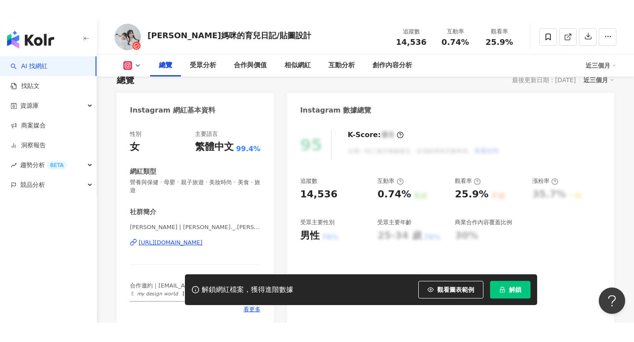
scroll to position [136, 0]
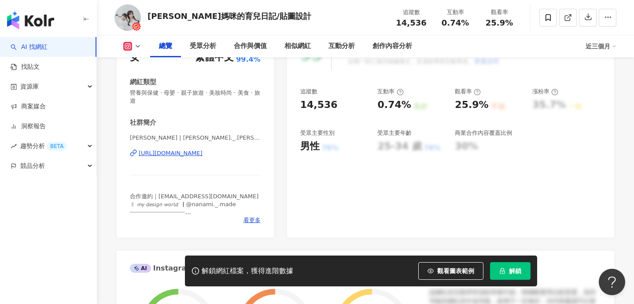
click at [202, 157] on div "[URL][DOMAIN_NAME]" at bounding box center [171, 153] width 64 height 8
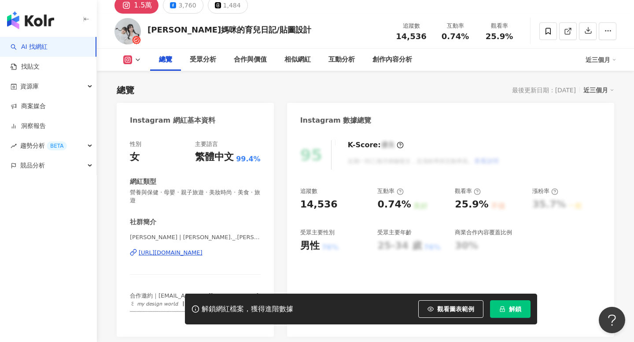
scroll to position [0, 0]
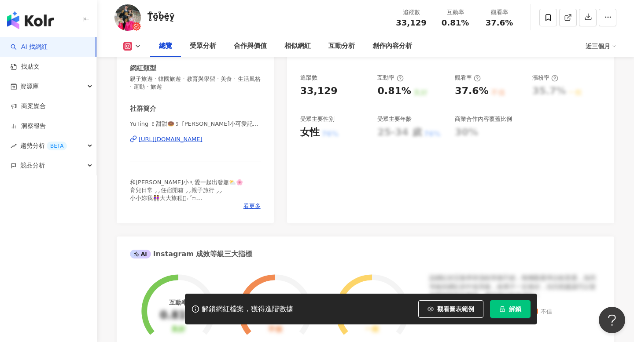
click at [202, 139] on div "https://www.instagram.com/y._.uy._.u/" at bounding box center [171, 140] width 64 height 8
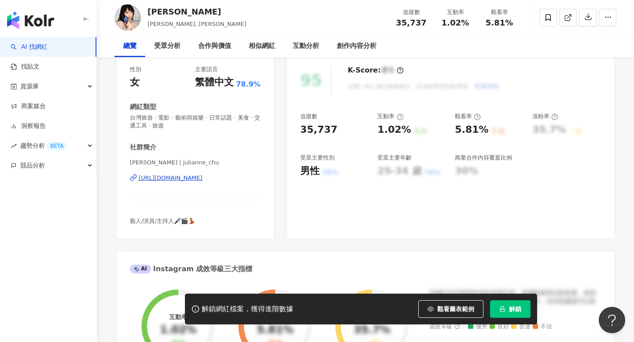
scroll to position [125, 0]
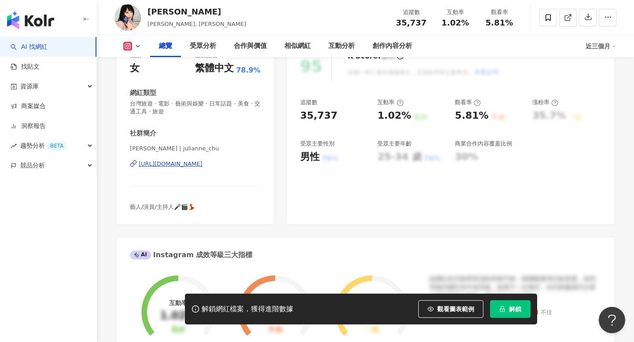
click at [202, 160] on div "https://www.instagram.com/julianne_chu/" at bounding box center [171, 164] width 64 height 8
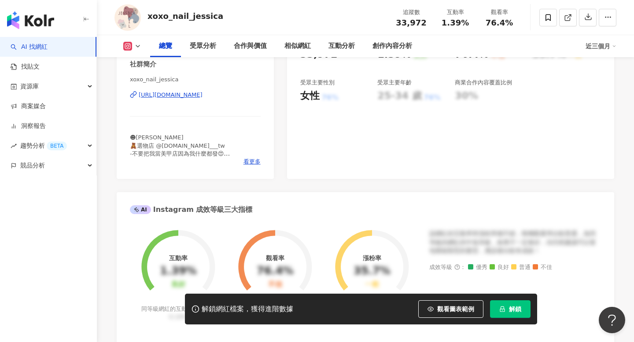
scroll to position [191, 0]
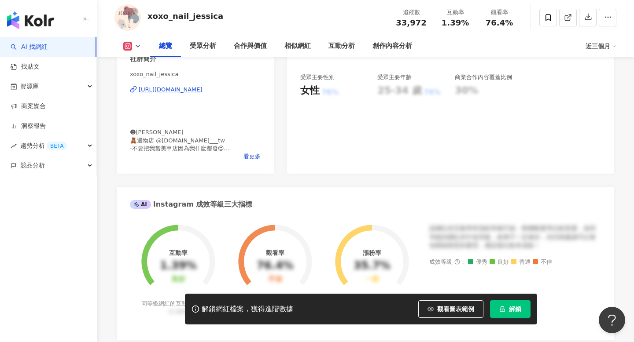
click at [202, 91] on div "[URL][DOMAIN_NAME]" at bounding box center [171, 90] width 64 height 8
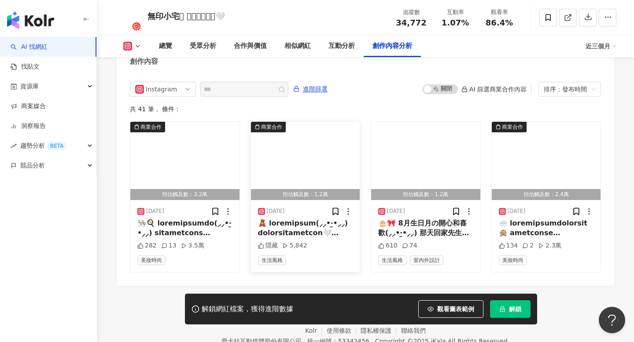
scroll to position [2715, 0]
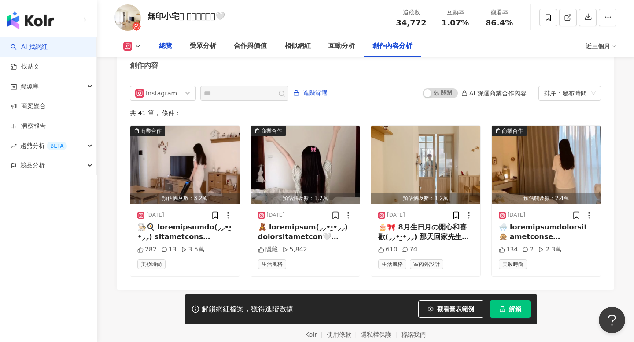
click at [171, 48] on div "總覽" at bounding box center [165, 46] width 13 height 11
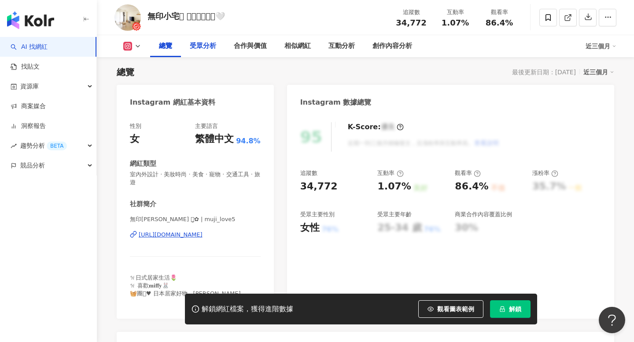
click at [200, 51] on div "受眾分析" at bounding box center [203, 46] width 44 height 22
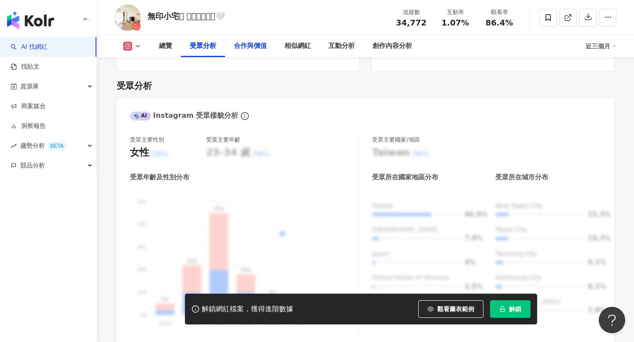
click at [253, 45] on div "合作與價值" at bounding box center [250, 46] width 33 height 11
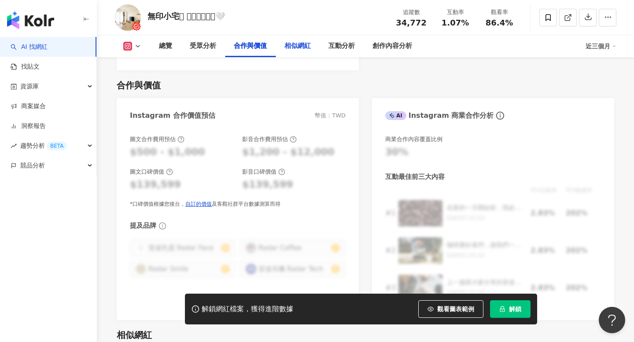
click at [291, 44] on div "相似網紅" at bounding box center [297, 46] width 26 height 11
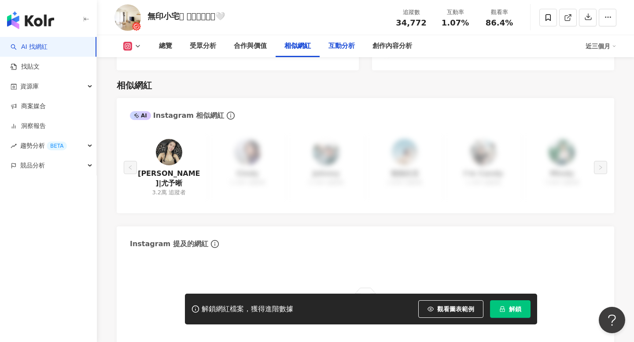
click at [335, 49] on div "互動分析" at bounding box center [341, 46] width 26 height 11
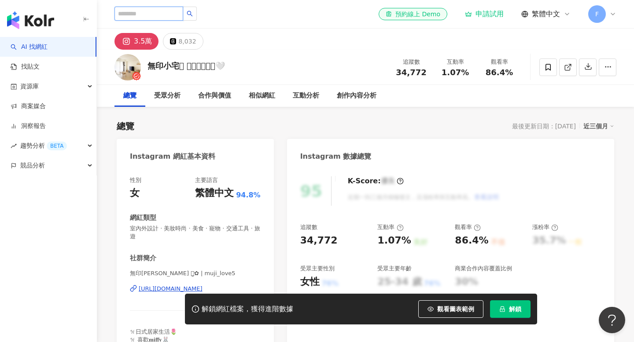
click at [127, 12] on input "search" at bounding box center [148, 14] width 69 height 14
paste input "**********"
type input "**********"
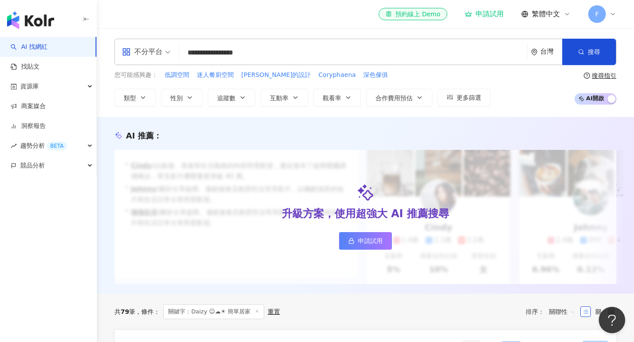
click at [237, 53] on input "**********" at bounding box center [353, 52] width 341 height 17
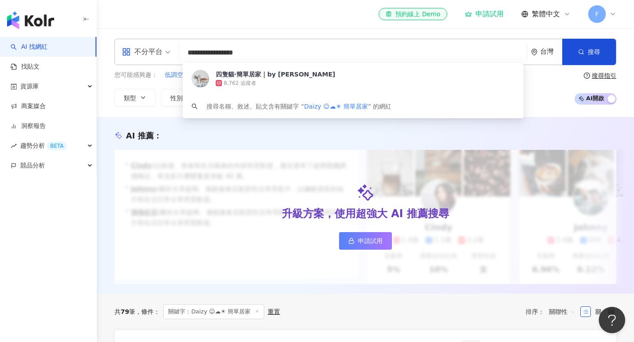
drag, startPoint x: 245, startPoint y: 52, endPoint x: 184, endPoint y: 52, distance: 60.7
click at [184, 52] on input "**********" at bounding box center [353, 52] width 341 height 17
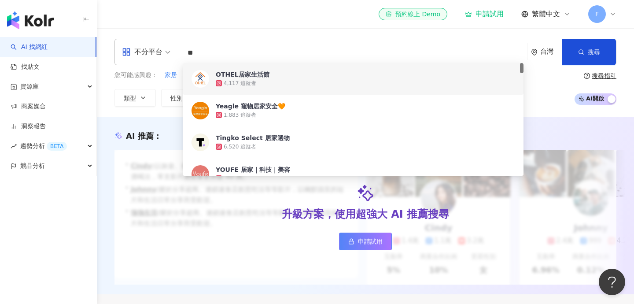
click at [197, 50] on input "**" at bounding box center [353, 52] width 341 height 17
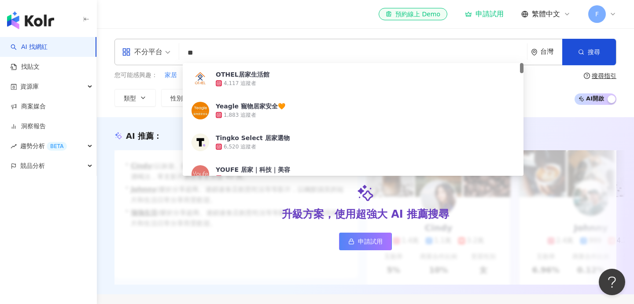
type input "**"
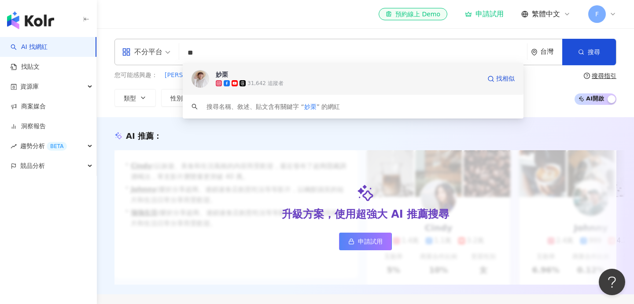
click at [224, 77] on div "妙栗" at bounding box center [222, 74] width 12 height 9
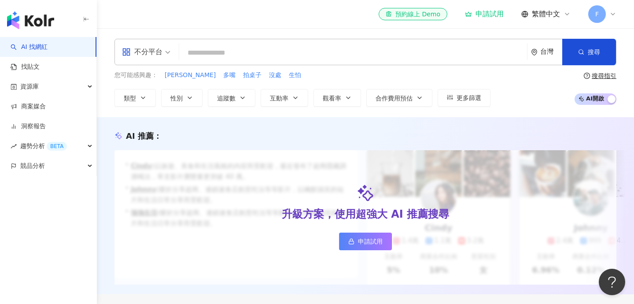
click at [228, 51] on input "search" at bounding box center [353, 52] width 341 height 17
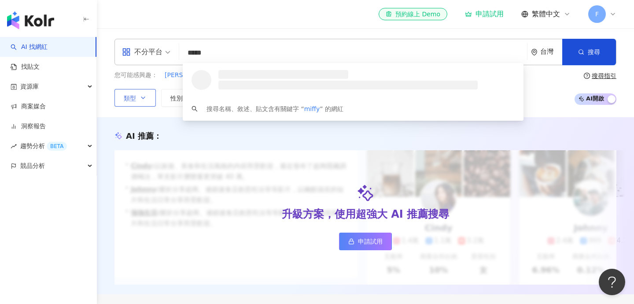
type input "*****"
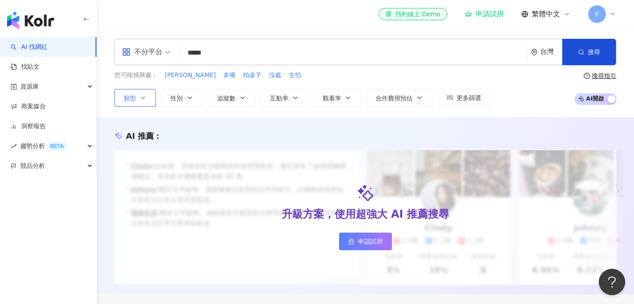
click at [150, 94] on button "類型" at bounding box center [134, 98] width 41 height 18
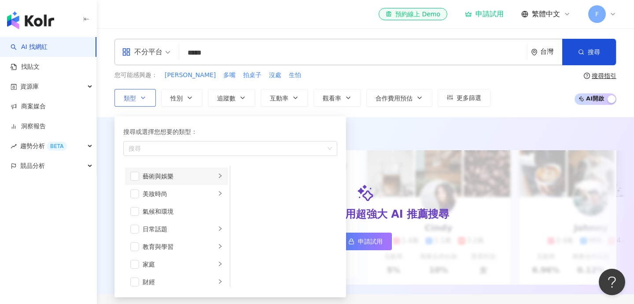
click at [158, 182] on li "藝術與娛樂" at bounding box center [176, 176] width 103 height 18
click at [135, 191] on span "button" at bounding box center [134, 193] width 9 height 9
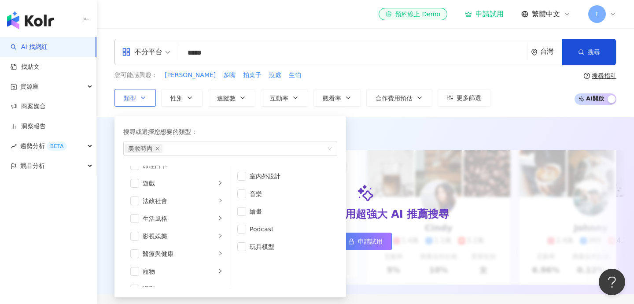
scroll to position [153, 0]
click at [190, 220] on div "生活風格" at bounding box center [179, 217] width 73 height 10
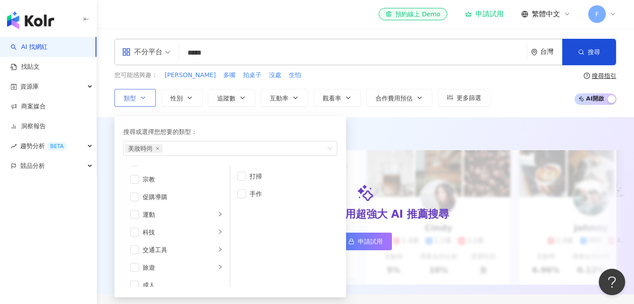
scroll to position [305, 0]
click at [197, 262] on div "旅遊" at bounding box center [179, 258] width 73 height 10
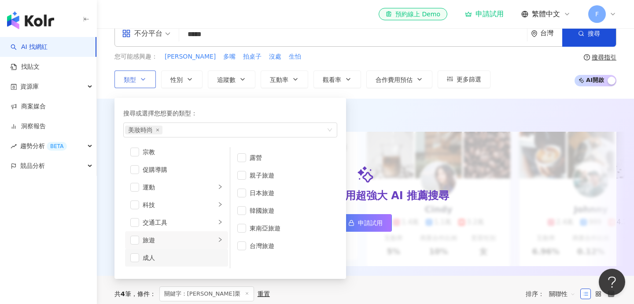
scroll to position [290, 0]
click at [198, 242] on li "交通工具" at bounding box center [176, 237] width 103 height 18
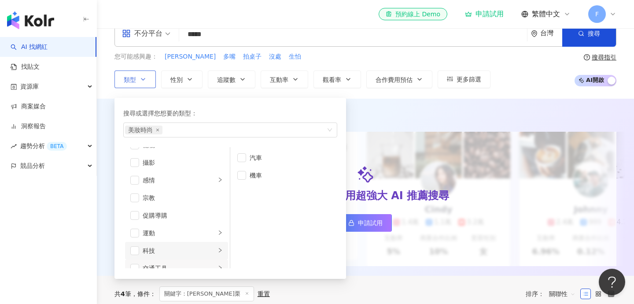
scroll to position [226, 0]
click at [195, 212] on div "感情" at bounding box center [179, 213] width 73 height 10
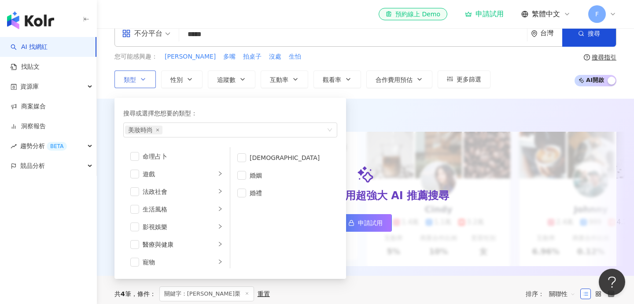
scroll to position [142, 0]
click at [195, 206] on div "生活風格" at bounding box center [179, 210] width 73 height 10
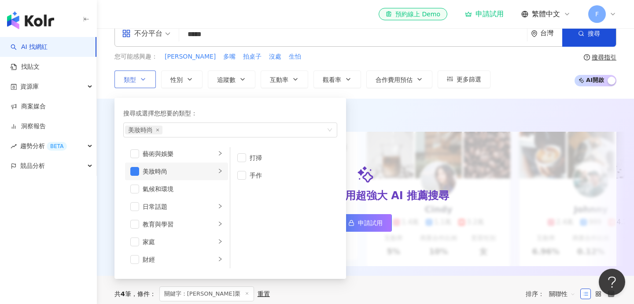
click at [197, 178] on li "美妝時尚" at bounding box center [176, 171] width 103 height 18
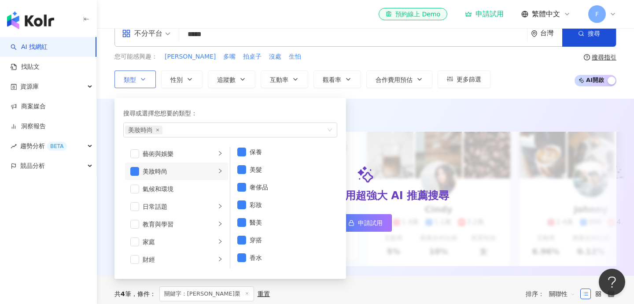
scroll to position [0, 0]
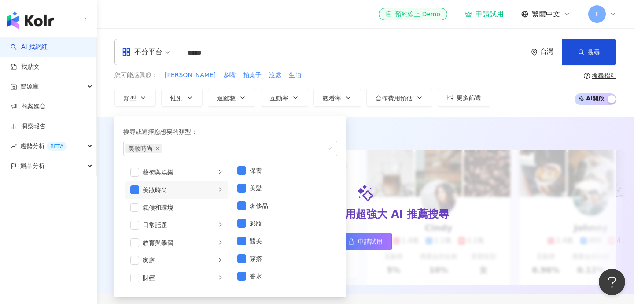
click at [237, 60] on input "*****" at bounding box center [353, 52] width 341 height 17
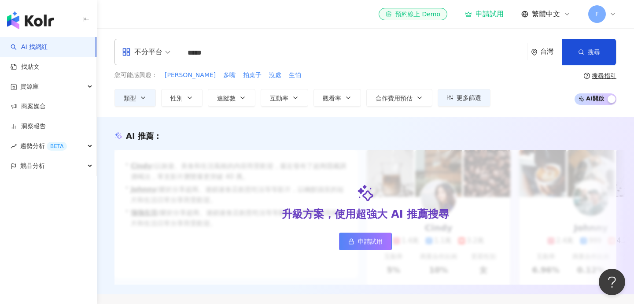
click at [157, 120] on div "AI 推薦 ： 升級方案，使用超強大 AI 推薦搜尋 申請試用 • Cindy : 以旅遊、美食和生活風格的內容而受歡迎，最近發布了超商隱藏調酒喝法，單支影片…" at bounding box center [365, 205] width 537 height 177
click at [238, 96] on button "追蹤數" at bounding box center [232, 98] width 48 height 18
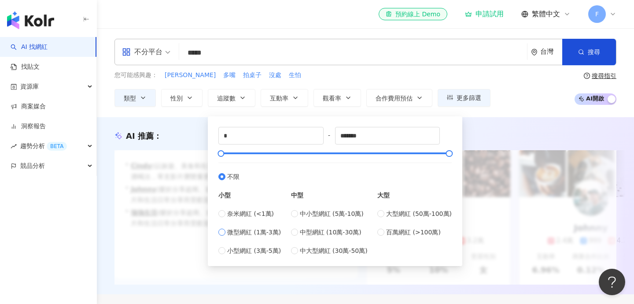
click at [257, 232] on span "微型網紅 (1萬-3萬)" at bounding box center [254, 232] width 54 height 10
type input "*****"
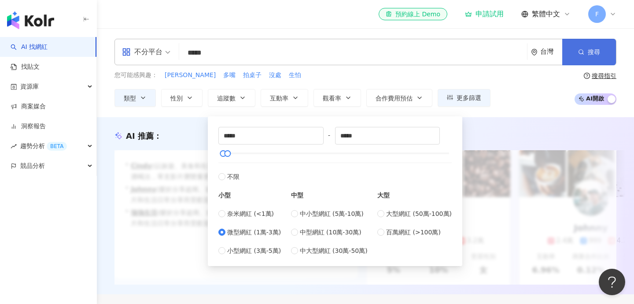
click at [579, 52] on circle "button" at bounding box center [581, 52] width 4 height 4
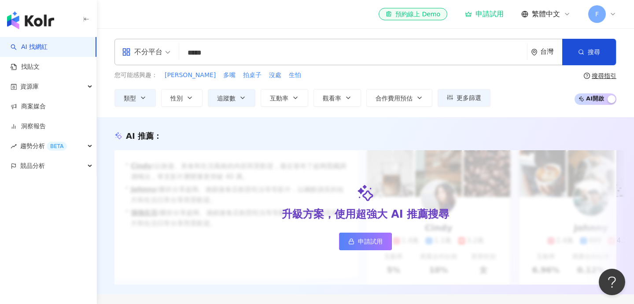
click at [234, 58] on input "*****" at bounding box center [353, 52] width 341 height 17
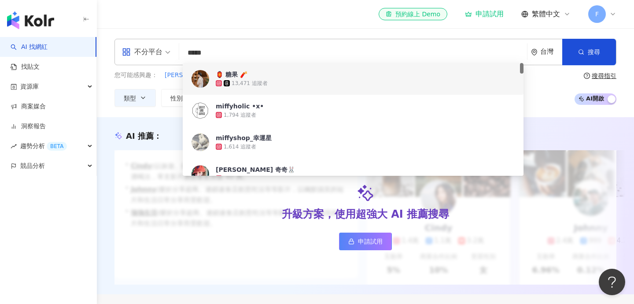
click at [240, 33] on div "不分平台 ***** 台灣 搜尋 a0c4a087-91e9-425c-98a6-696daccfb0e0 1deb8cf4-742c-4257-a1fc-6…" at bounding box center [365, 72] width 537 height 89
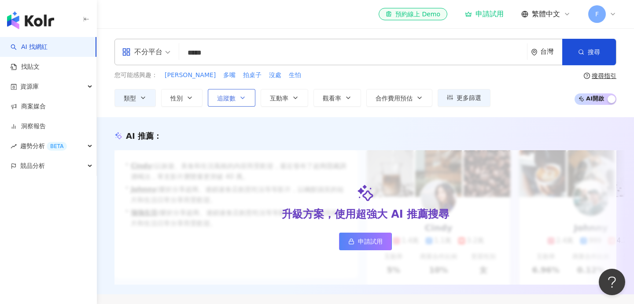
click at [237, 106] on button "追蹤數" at bounding box center [232, 98] width 48 height 18
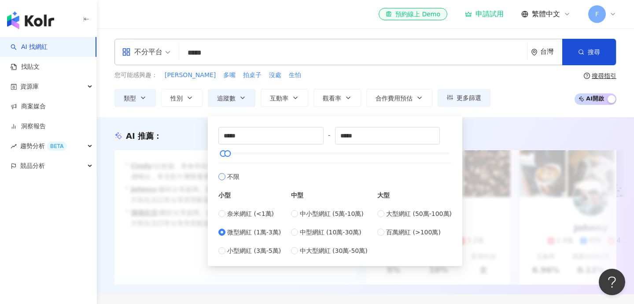
click at [231, 175] on span "不限" at bounding box center [233, 177] width 12 height 10
type input "*"
type input "*******"
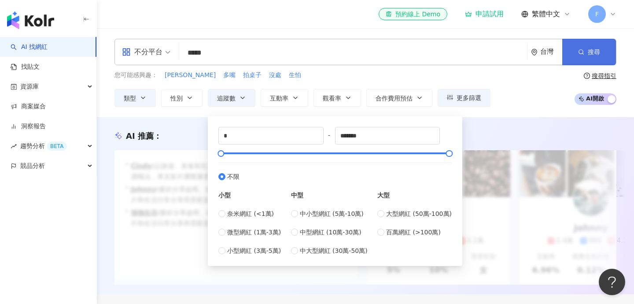
click at [574, 51] on button "搜尋" at bounding box center [589, 52] width 54 height 26
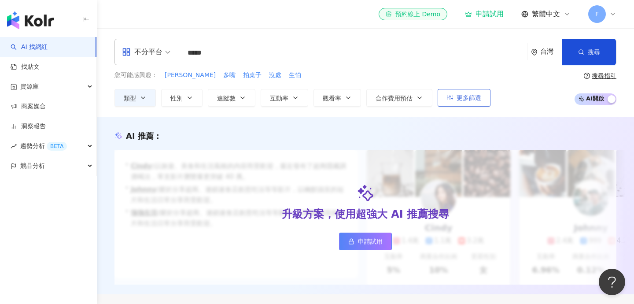
click at [463, 100] on span "更多篩選" at bounding box center [468, 97] width 25 height 7
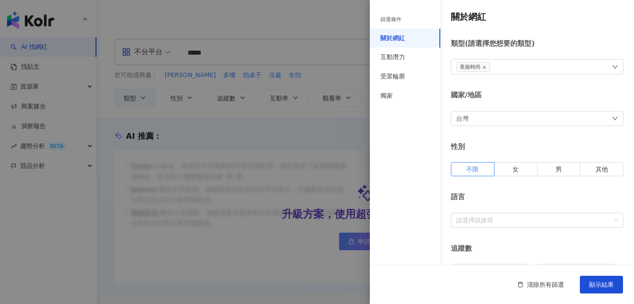
click at [321, 135] on div at bounding box center [317, 152] width 634 height 304
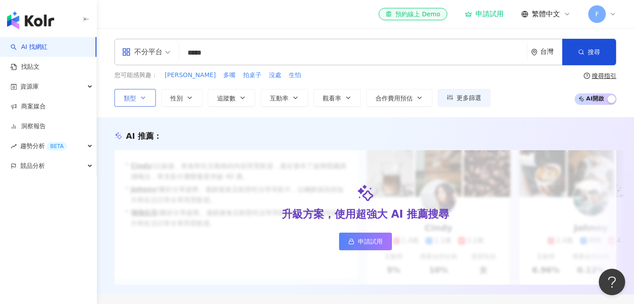
click at [131, 96] on span "類型" at bounding box center [130, 98] width 12 height 7
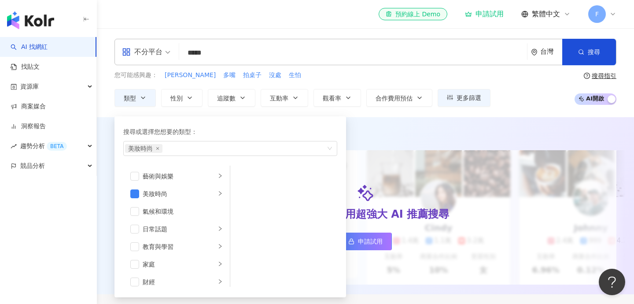
click at [109, 152] on div "AI 推薦 ： 升級方案，使用超強大 AI 推薦搜尋 申請試用 • Cindy : 以旅遊、美食和生活風格的內容而受歡迎，最近發布了超商隱藏調酒喝法，單支影片…" at bounding box center [365, 207] width 537 height 154
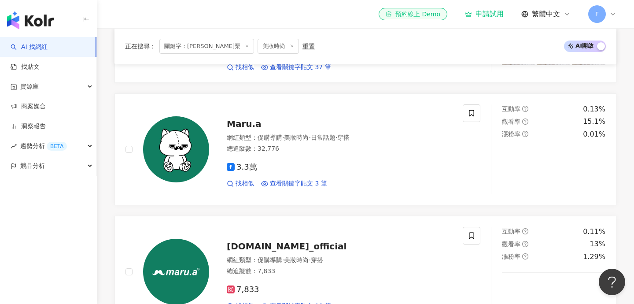
scroll to position [371, 0]
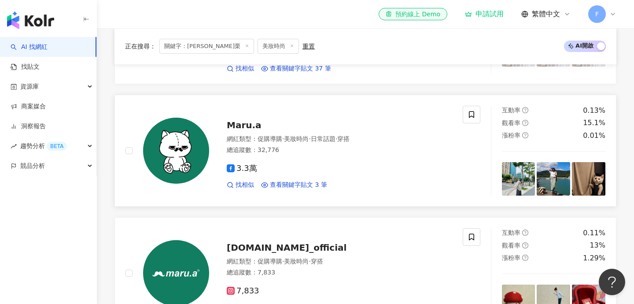
click at [244, 125] on span "Maru.a" at bounding box center [244, 125] width 35 height 11
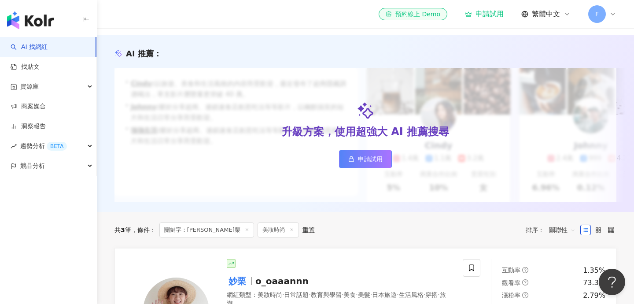
scroll to position [0, 0]
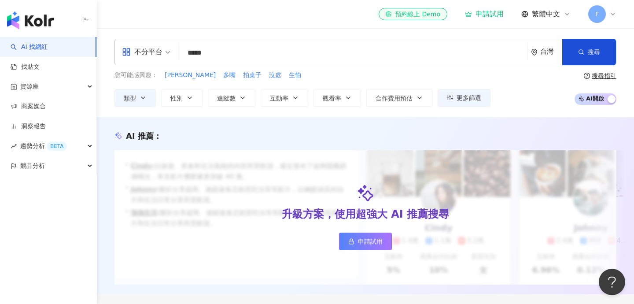
click at [275, 52] on input "*****" at bounding box center [353, 52] width 341 height 17
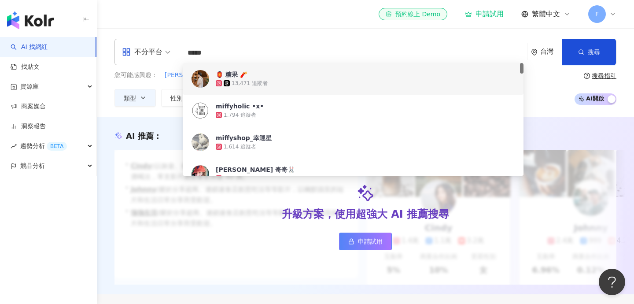
click at [275, 52] on input "*****" at bounding box center [353, 52] width 341 height 17
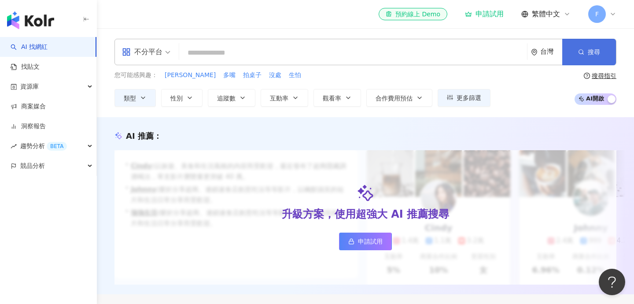
click at [591, 62] on button "搜尋" at bounding box center [589, 52] width 54 height 26
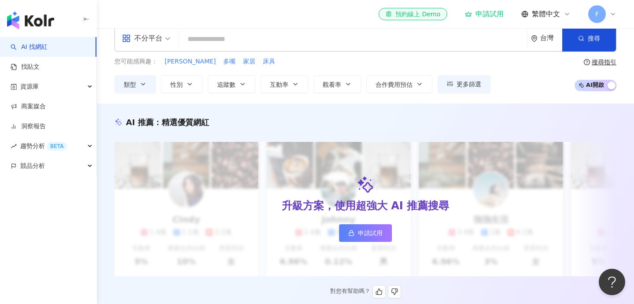
scroll to position [11, 0]
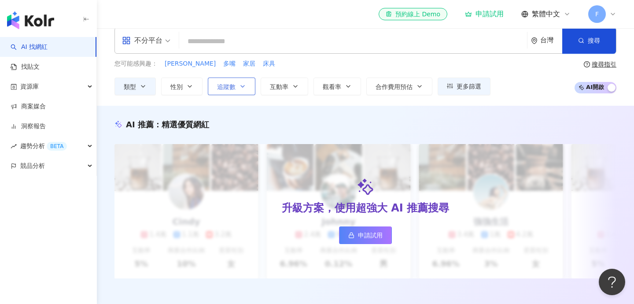
click at [237, 84] on button "追蹤數" at bounding box center [232, 86] width 48 height 18
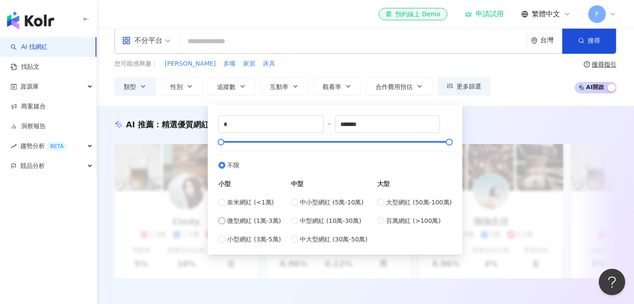
click at [254, 219] on span "微型網紅 (1萬-3萬)" at bounding box center [254, 221] width 54 height 10
type input "*****"
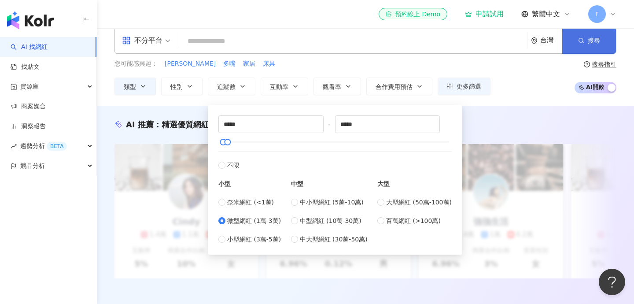
click at [587, 48] on button "搜尋" at bounding box center [589, 40] width 54 height 26
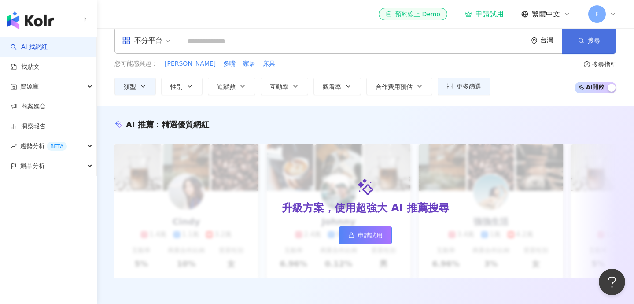
click at [587, 48] on button "搜尋" at bounding box center [589, 40] width 54 height 26
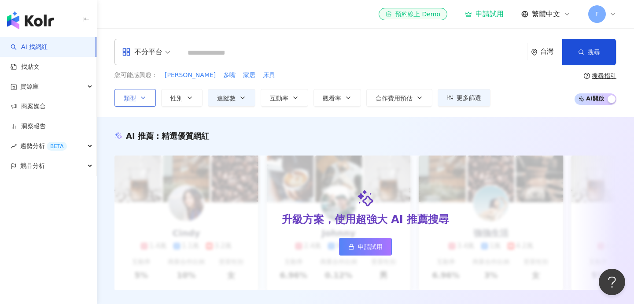
click at [141, 94] on icon "button" at bounding box center [143, 97] width 7 height 7
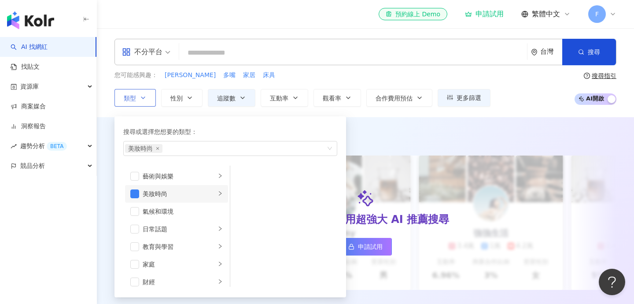
click at [200, 191] on div "美妝時尚" at bounding box center [179, 194] width 73 height 10
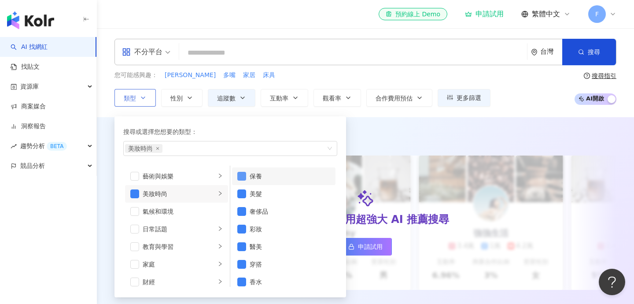
click at [241, 174] on span "button" at bounding box center [241, 176] width 9 height 9
click at [242, 194] on span "button" at bounding box center [241, 193] width 9 height 9
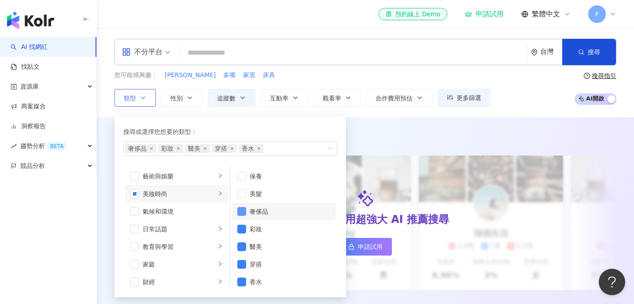
click at [242, 210] on span "button" at bounding box center [241, 211] width 9 height 9
click at [241, 248] on span "button" at bounding box center [241, 246] width 9 height 9
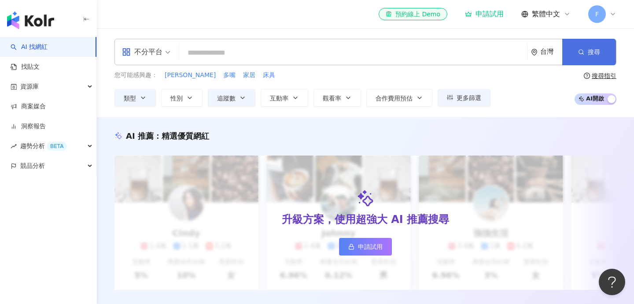
click at [581, 56] on button "搜尋" at bounding box center [589, 52] width 54 height 26
click at [587, 50] on button "搜尋" at bounding box center [589, 52] width 54 height 26
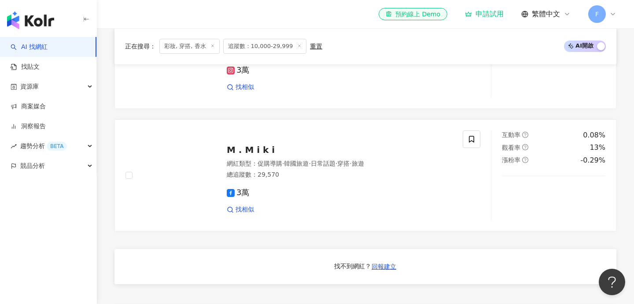
scroll to position [474, 0]
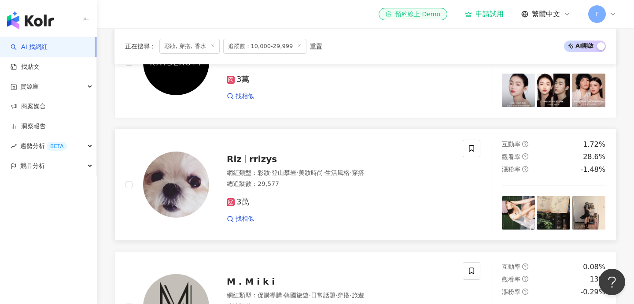
click at [242, 161] on span "Riz" at bounding box center [238, 159] width 22 height 11
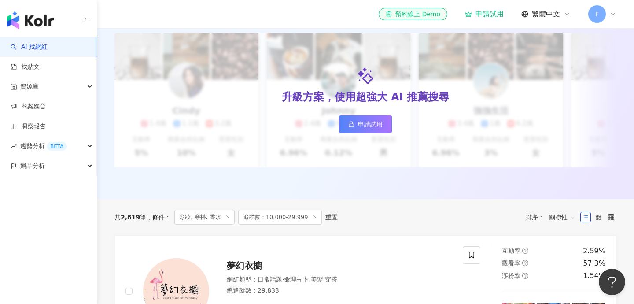
scroll to position [0, 0]
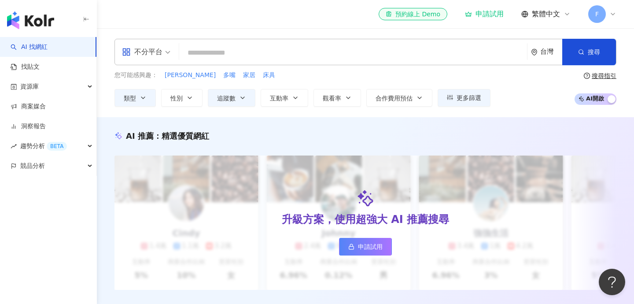
click at [217, 55] on input "search" at bounding box center [353, 52] width 341 height 17
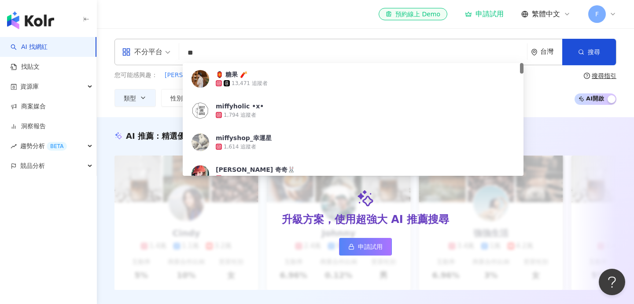
type input "*"
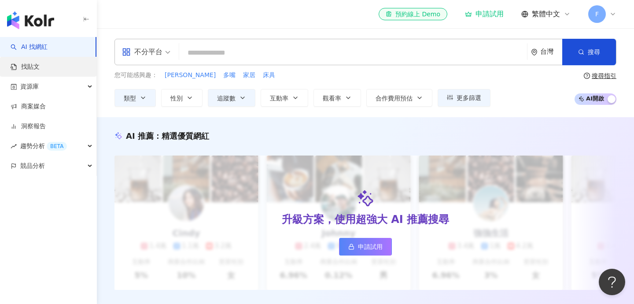
click at [40, 70] on link "找貼文" at bounding box center [25, 66] width 29 height 9
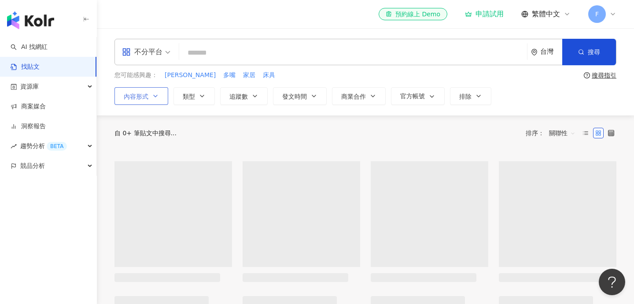
click at [134, 93] on span "內容形式" at bounding box center [136, 96] width 25 height 7
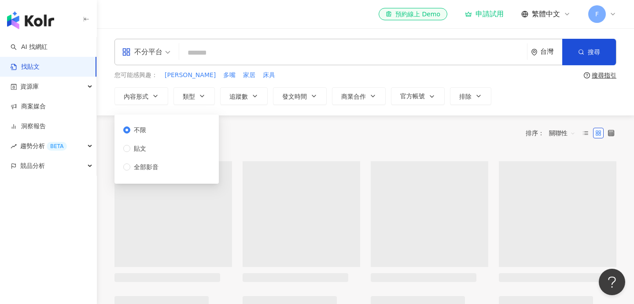
click at [231, 136] on div "自 0+ 筆貼文中搜尋... 排序： 關聯性" at bounding box center [365, 133] width 502 height 14
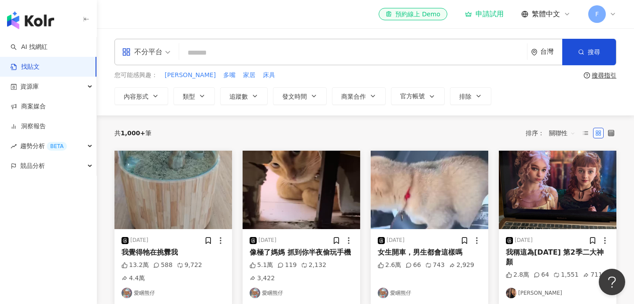
click at [216, 57] on input "search" at bounding box center [353, 52] width 341 height 19
type input "*"
type input "**"
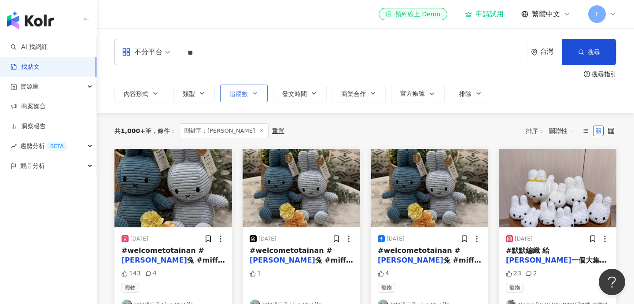
click at [246, 95] on span "追蹤數" at bounding box center [238, 93] width 18 height 7
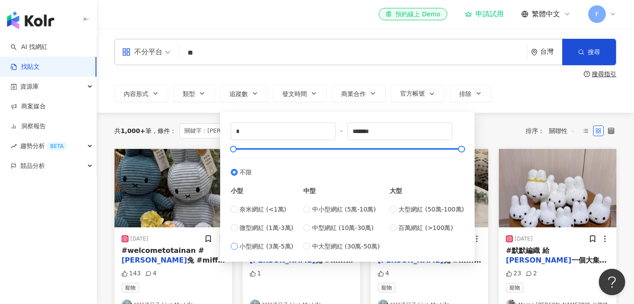
click at [275, 244] on span "小型網紅 (3萬-5萬)" at bounding box center [266, 246] width 54 height 10
type input "*****"
click at [276, 225] on span "微型網紅 (1萬-3萬)" at bounding box center [266, 228] width 54 height 10
type input "*****"
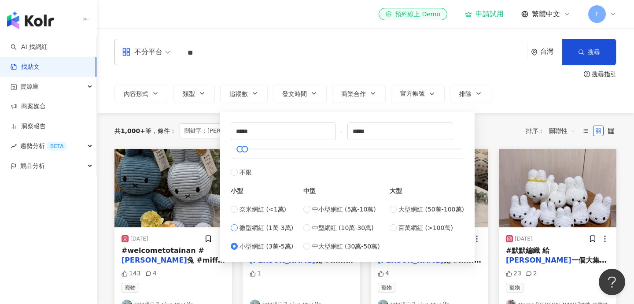
type input "*****"
click at [579, 52] on circle "button" at bounding box center [581, 52] width 4 height 4
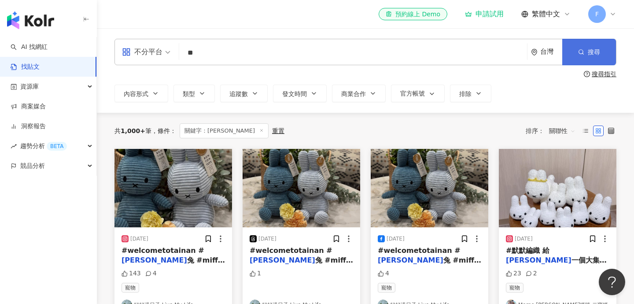
click at [595, 48] on button "搜尋" at bounding box center [589, 52] width 54 height 26
click at [592, 48] on button "搜尋" at bounding box center [589, 52] width 54 height 26
click at [586, 47] on button "搜尋" at bounding box center [589, 52] width 54 height 26
click at [249, 94] on button "追蹤數" at bounding box center [244, 93] width 48 height 18
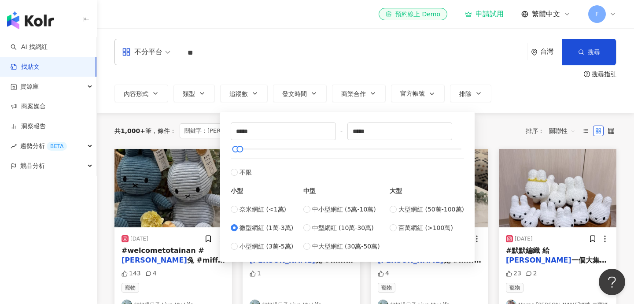
click at [276, 222] on div "奈米網紅 (<1萬) 微型網紅 (1萬-3萬) 小型網紅 (3萬-5萬)" at bounding box center [262, 227] width 62 height 47
click at [297, 91] on span "發文時間" at bounding box center [294, 93] width 25 height 7
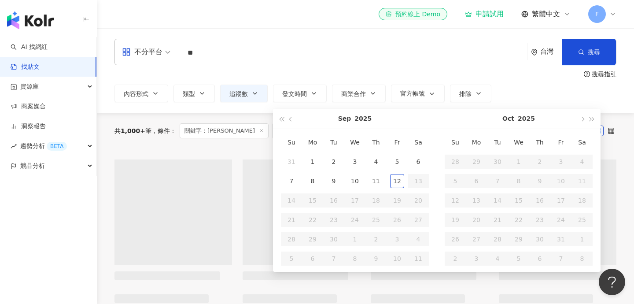
click at [286, 66] on div "不分平台 ** 台灣 搜尋 搜尋指引 內容形式 類型 追蹤數 發文時間 Sep 2025 Su Mo Tu We Th Fr Sa 31 1 2 3 4 5 …" at bounding box center [365, 70] width 537 height 63
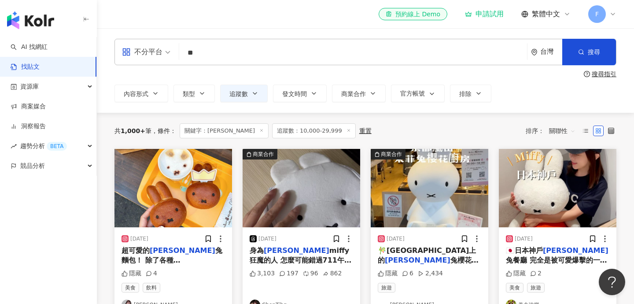
scroll to position [58, 0]
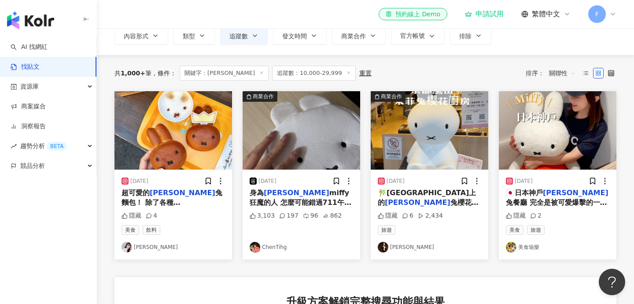
click at [268, 248] on link "ChenTihg" at bounding box center [301, 247] width 103 height 11
click at [251, 181] on icon at bounding box center [253, 180] width 5 height 5
click at [271, 190] on mark "米菲" at bounding box center [297, 192] width 66 height 8
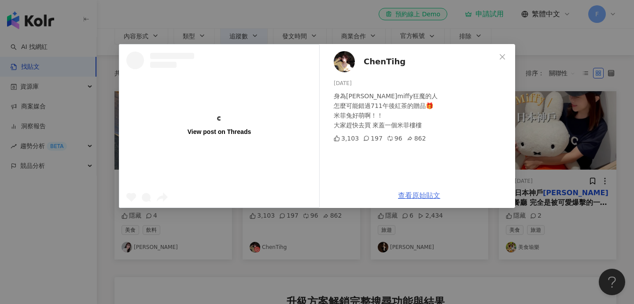
click at [419, 194] on link "查看原始貼文" at bounding box center [419, 195] width 42 height 8
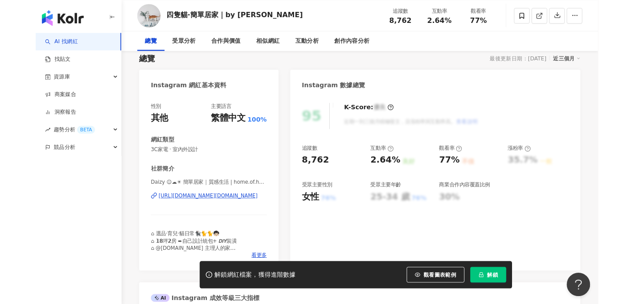
scroll to position [68, 0]
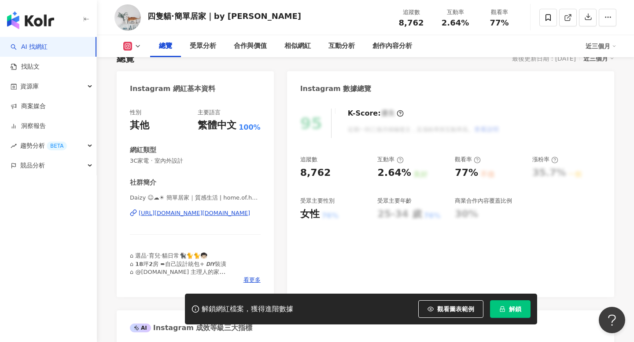
click at [204, 212] on div "[URL][DOMAIN_NAME][DOMAIN_NAME]" at bounding box center [194, 213] width 111 height 8
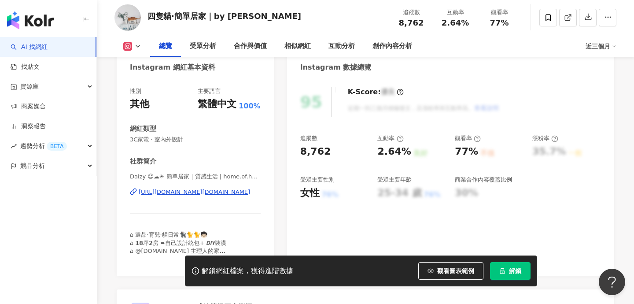
scroll to position [216, 0]
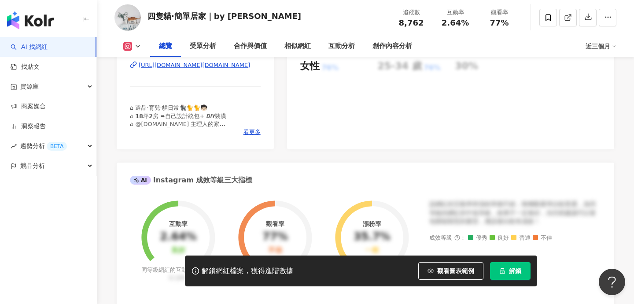
click at [243, 64] on div "https://www.instagram.com/home.of.hsindai/" at bounding box center [194, 65] width 111 height 8
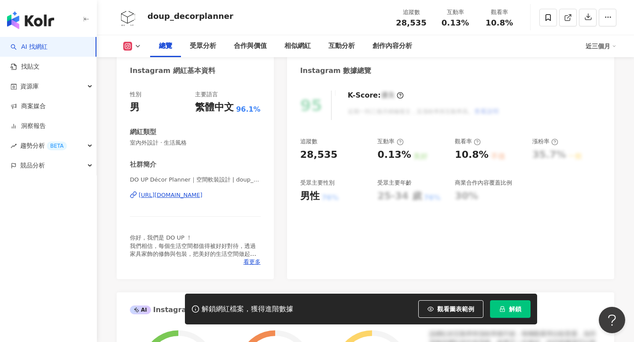
click at [200, 195] on div "https://www.instagram.com/doup_decorplanner/" at bounding box center [171, 195] width 64 height 8
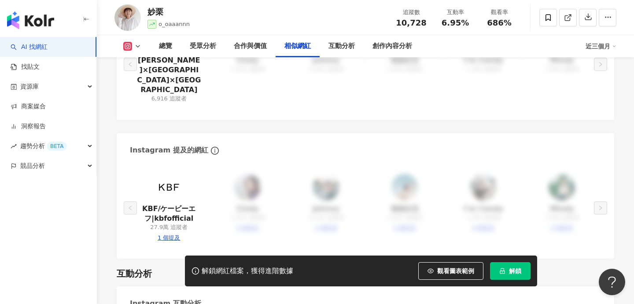
scroll to position [1427, 0]
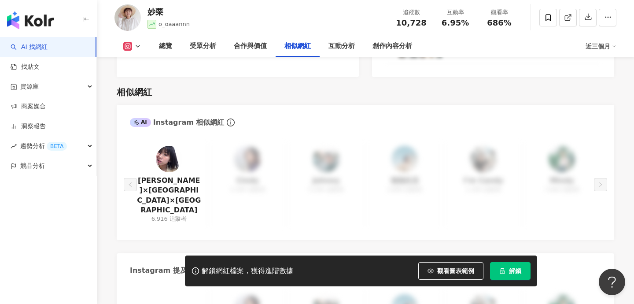
click at [167, 147] on img at bounding box center [169, 159] width 26 height 26
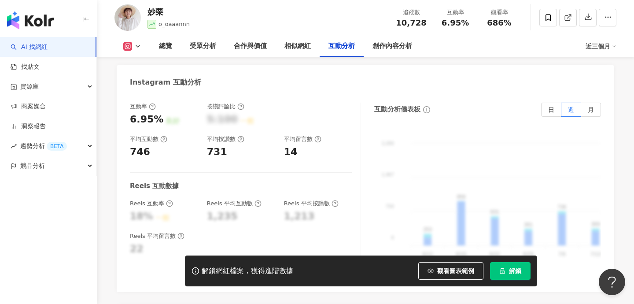
scroll to position [1781, 0]
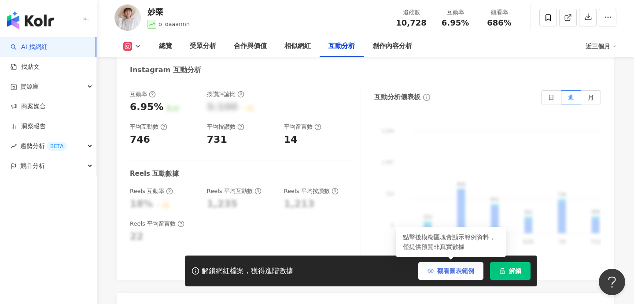
click at [448, 274] on span "觀看圖表範例" at bounding box center [455, 270] width 37 height 7
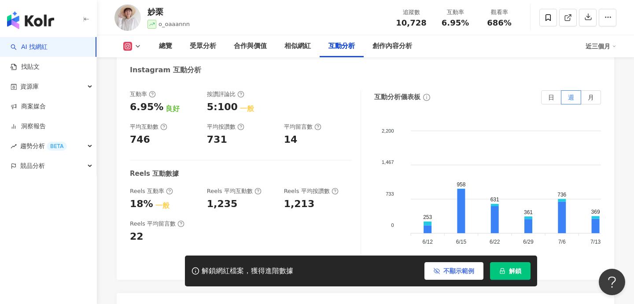
click at [447, 272] on span "不顯示範例" at bounding box center [458, 270] width 31 height 7
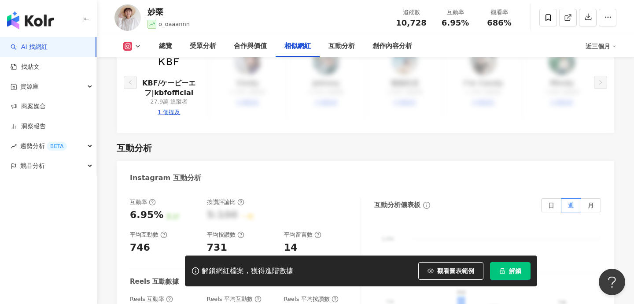
scroll to position [184, 0]
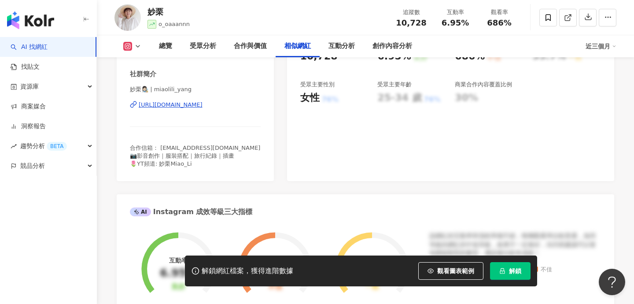
click at [202, 104] on div "[URL][DOMAIN_NAME]" at bounding box center [171, 105] width 64 height 8
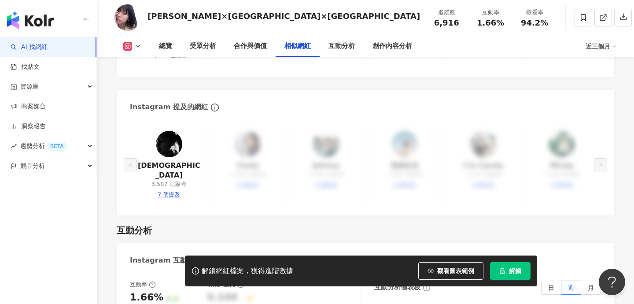
scroll to position [1436, 0]
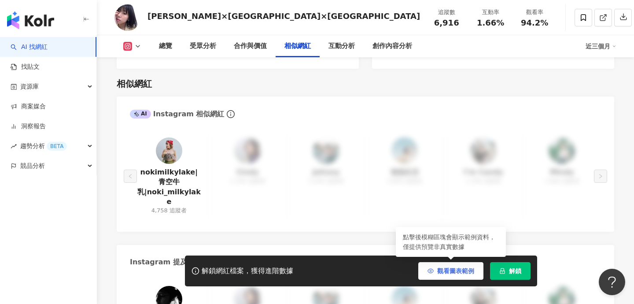
click at [444, 268] on span "觀看圖表範例" at bounding box center [455, 270] width 37 height 7
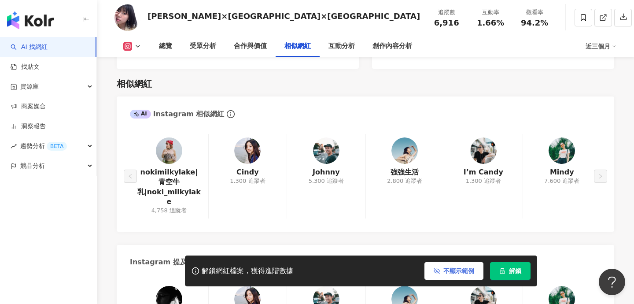
click at [454, 266] on button "不顯示範例" at bounding box center [453, 271] width 59 height 18
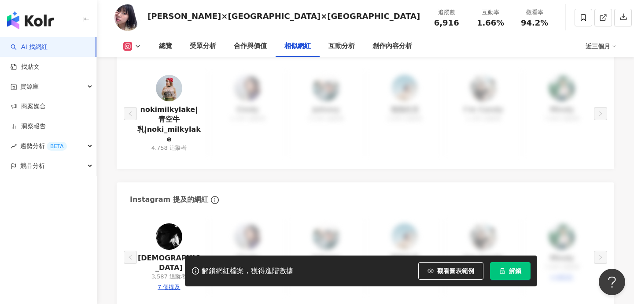
scroll to position [1565, 0]
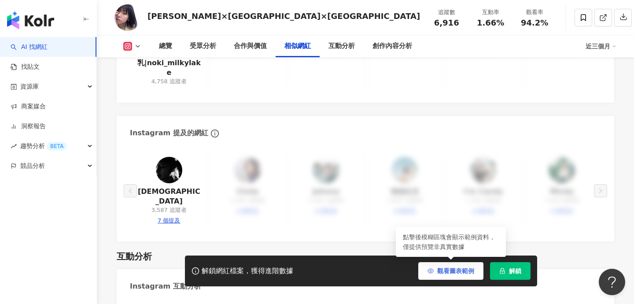
click at [434, 269] on button "觀看圖表範例" at bounding box center [450, 271] width 65 height 18
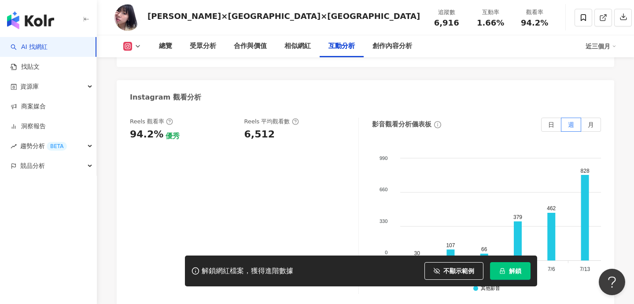
scroll to position [1994, 0]
click at [449, 270] on span "不顯示範例" at bounding box center [458, 270] width 31 height 7
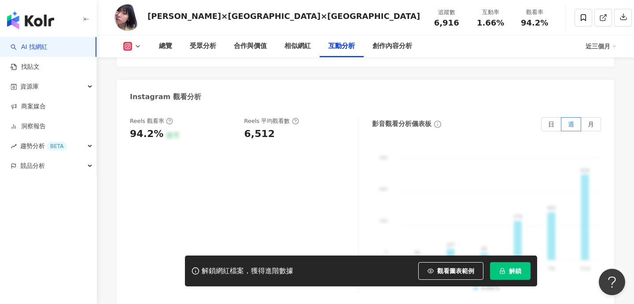
drag, startPoint x: 448, startPoint y: 270, endPoint x: 413, endPoint y: 202, distance: 76.6
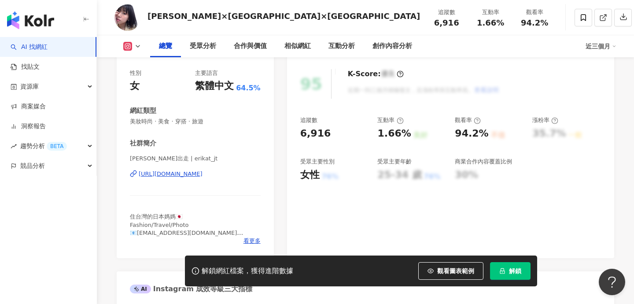
scroll to position [0, 0]
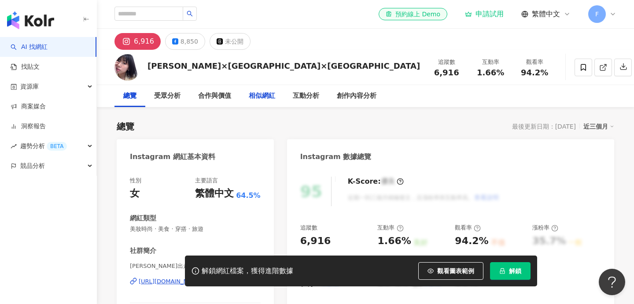
click at [261, 99] on div "相似網紅" at bounding box center [262, 96] width 26 height 11
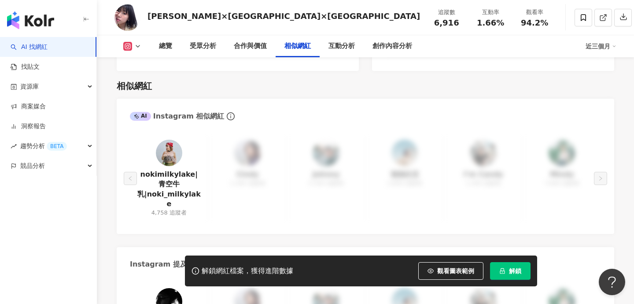
click at [173, 140] on img at bounding box center [169, 153] width 26 height 26
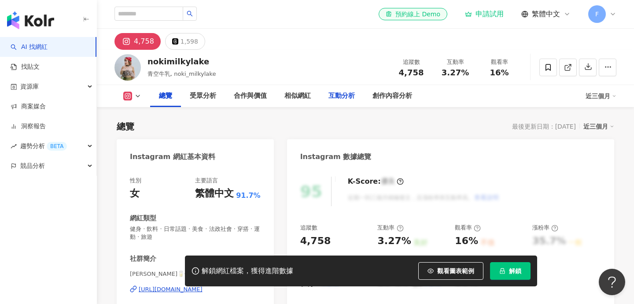
scroll to position [51, 0]
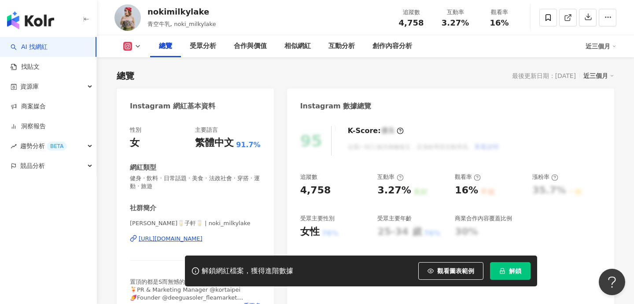
click at [202, 239] on div "https://www.instagram.com/noki_milkylake/" at bounding box center [171, 239] width 64 height 8
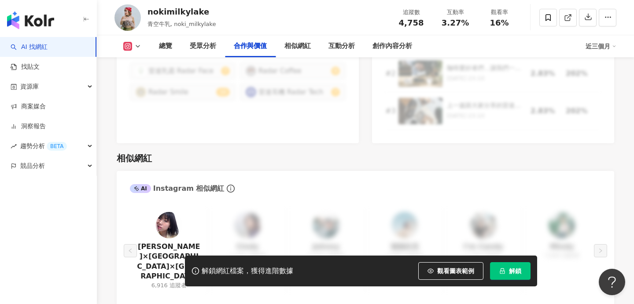
scroll to position [1373, 0]
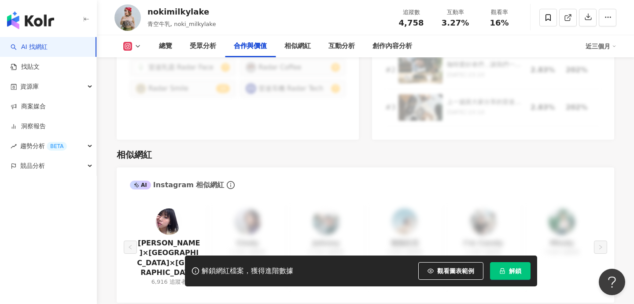
click at [164, 210] on img at bounding box center [169, 221] width 26 height 26
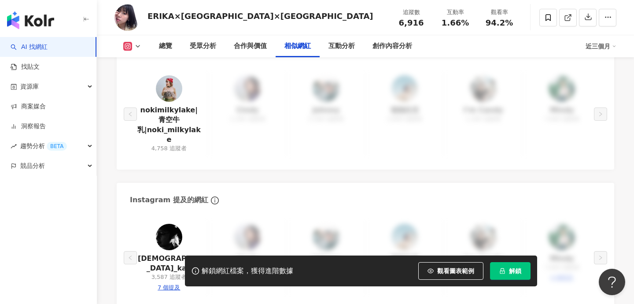
scroll to position [1500, 0]
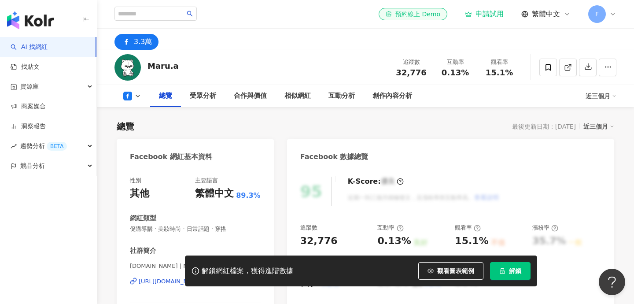
scroll to position [194, 0]
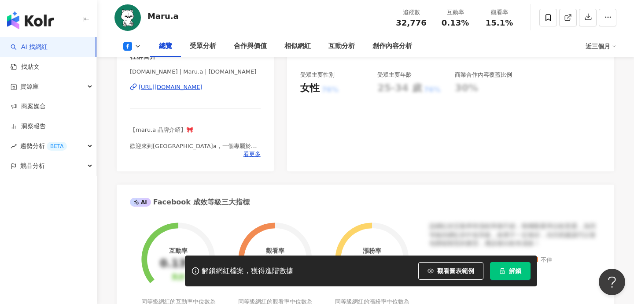
click at [202, 89] on div "https://www.facebook.com/267560343291013" at bounding box center [171, 87] width 64 height 8
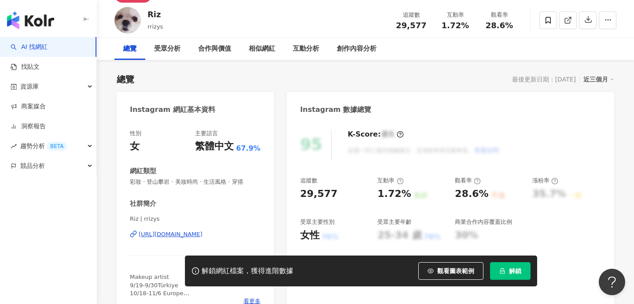
scroll to position [51, 0]
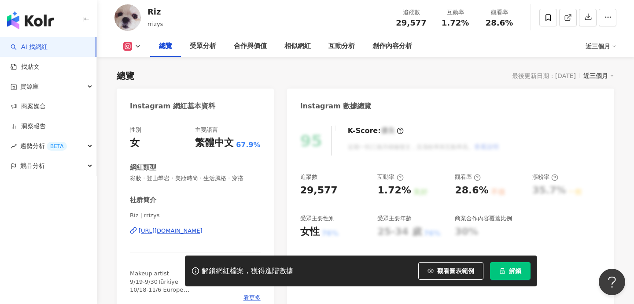
click at [202, 228] on div "[URL][DOMAIN_NAME]" at bounding box center [171, 231] width 64 height 8
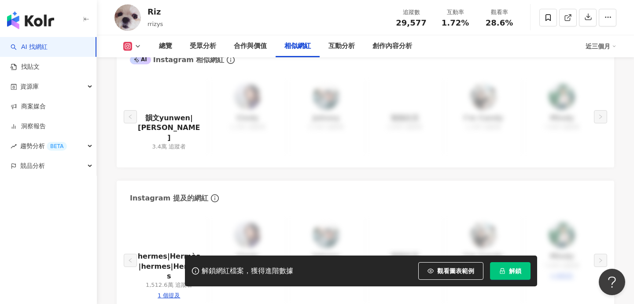
scroll to position [1487, 0]
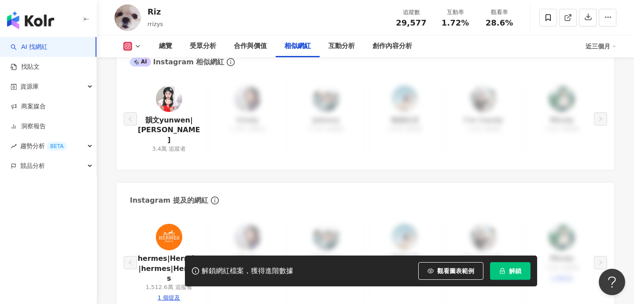
click at [173, 85] on img at bounding box center [169, 98] width 26 height 26
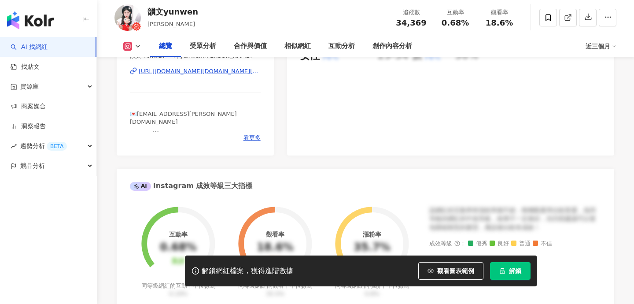
scroll to position [229, 0]
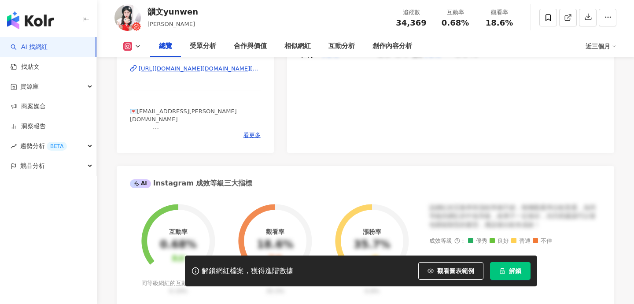
click at [199, 65] on div "https://www.instagram.com/yunwen.chen/" at bounding box center [200, 69] width 122 height 8
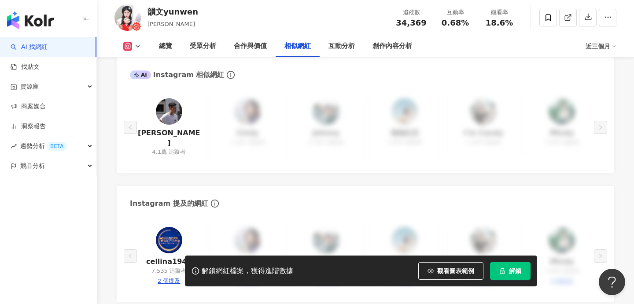
scroll to position [1473, 0]
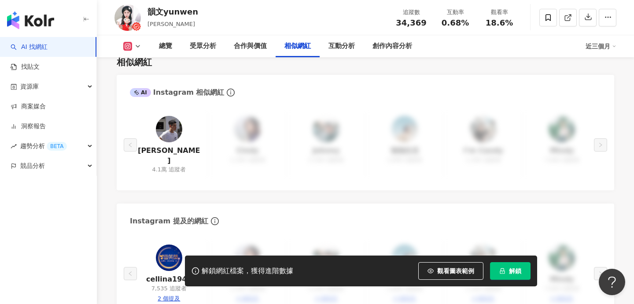
click at [180, 116] on img at bounding box center [169, 129] width 26 height 26
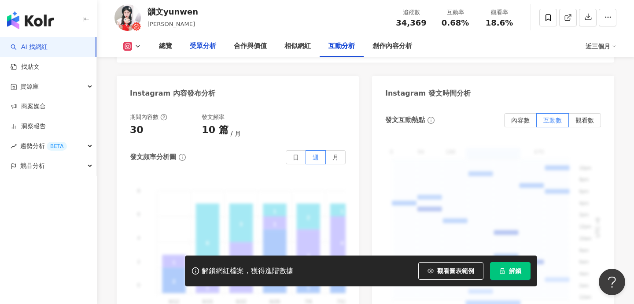
click at [209, 50] on div "受眾分析" at bounding box center [203, 46] width 26 height 11
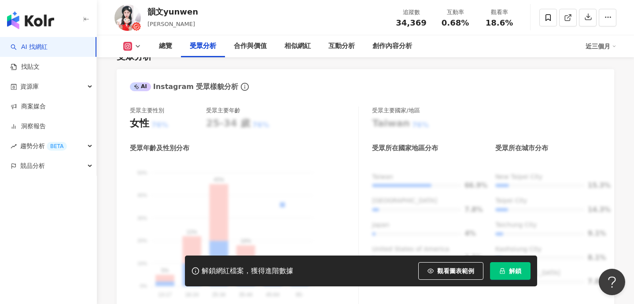
scroll to position [797, 0]
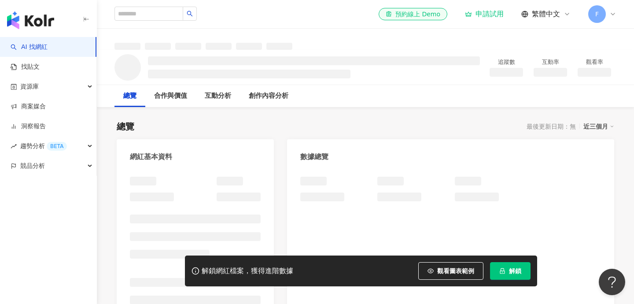
scroll to position [99, 0]
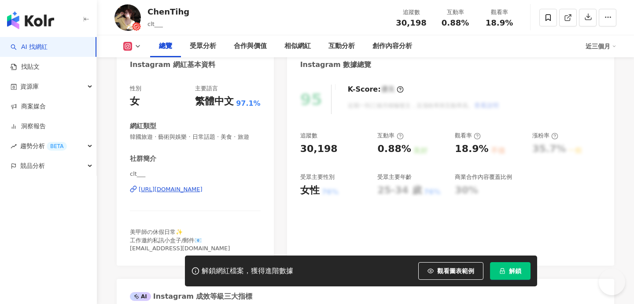
scroll to position [124, 0]
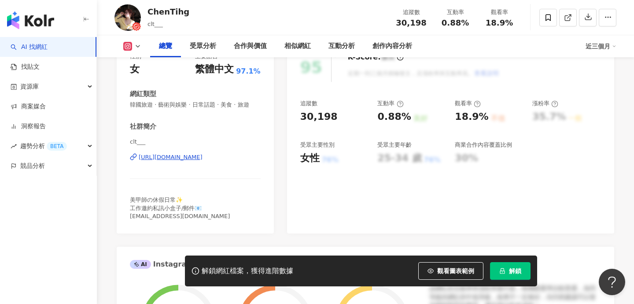
click at [202, 160] on div "[URL][DOMAIN_NAME]" at bounding box center [171, 157] width 64 height 8
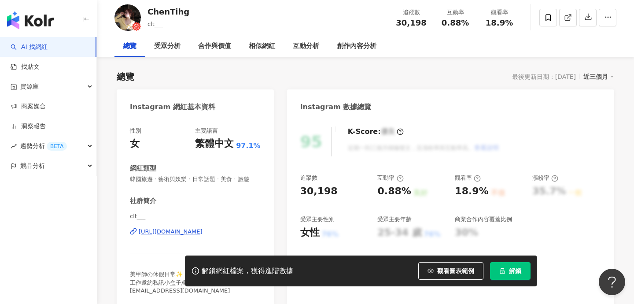
scroll to position [0, 0]
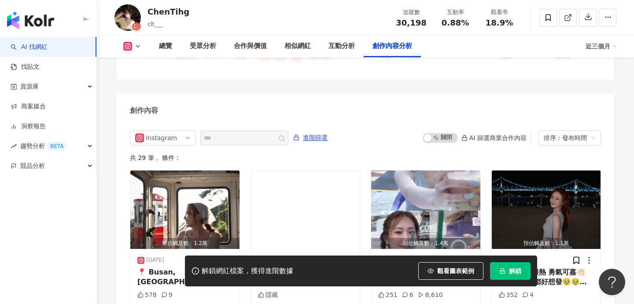
scroll to position [2644, 0]
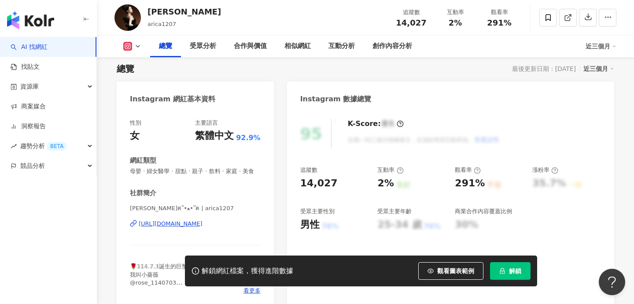
scroll to position [60, 0]
